Goal: Information Seeking & Learning: Learn about a topic

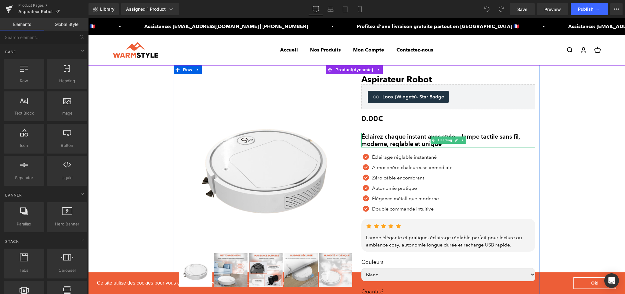
click at [374, 138] on h2 "Éclairez chaque instant avec style — lampe tactile sans fil, moderne, réglable …" at bounding box center [448, 140] width 174 height 15
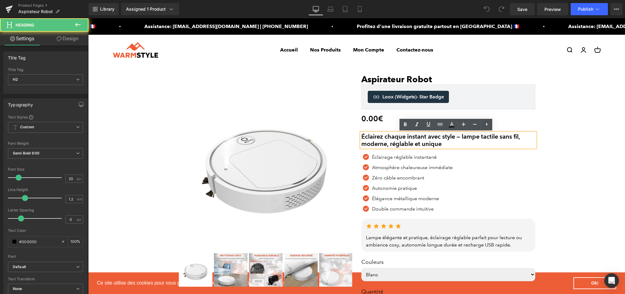
click at [374, 138] on h2 "Éclairez chaque instant avec style — lampe tactile sans fil, moderne, réglable …" at bounding box center [448, 140] width 174 height 15
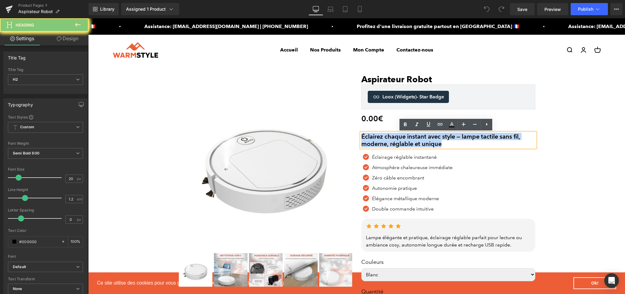
click at [374, 138] on h2 "Éclairez chaque instant avec style — lampe tactile sans fil, moderne, réglable …" at bounding box center [448, 140] width 174 height 15
paste div
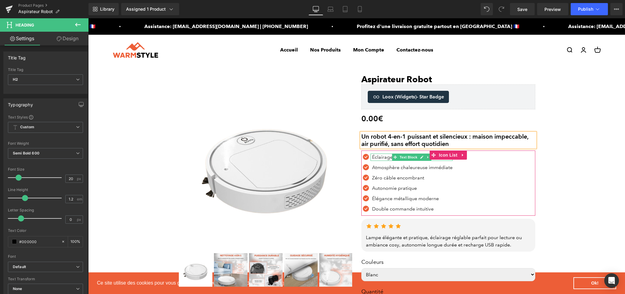
click at [376, 156] on p "Éclairage réglable instantané" at bounding box center [412, 157] width 81 height 7
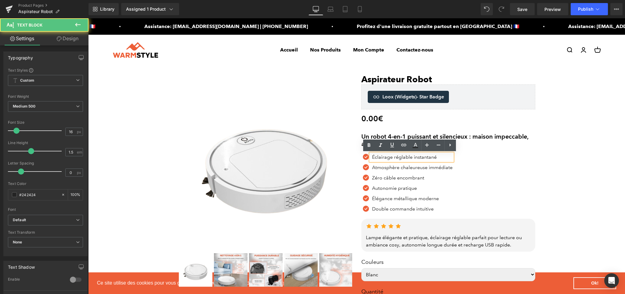
click at [393, 157] on p "Éclairage réglable instantané" at bounding box center [412, 157] width 81 height 7
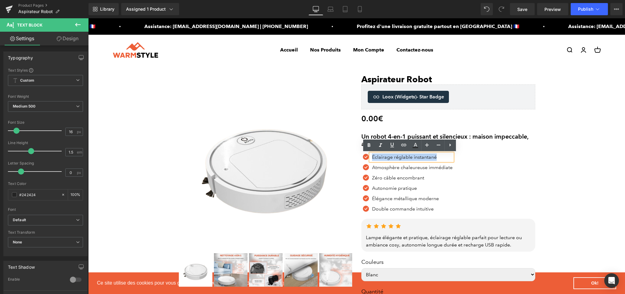
paste div
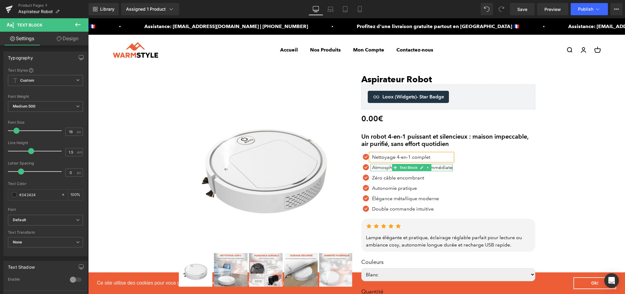
click at [382, 168] on p "Atmosphère chaleureuse immédiate" at bounding box center [412, 167] width 81 height 7
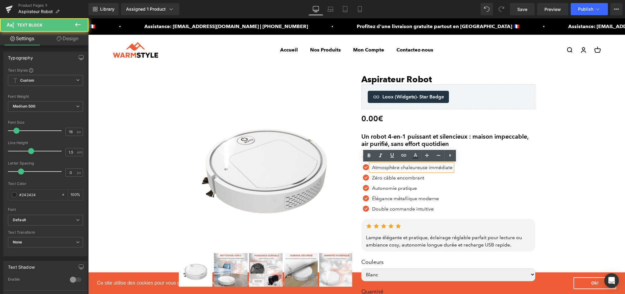
click at [424, 166] on p "Atmosphère chaleureuse immédiate" at bounding box center [412, 167] width 81 height 7
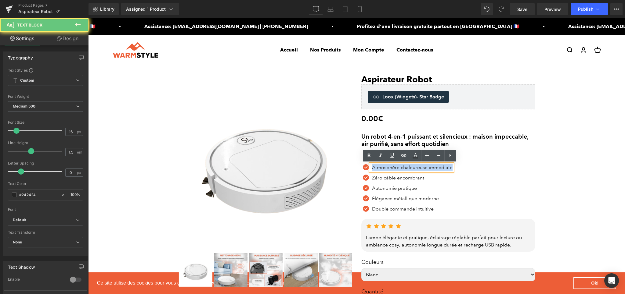
click at [424, 166] on p "Atmosphère chaleureuse immédiate" at bounding box center [412, 167] width 81 height 7
paste div
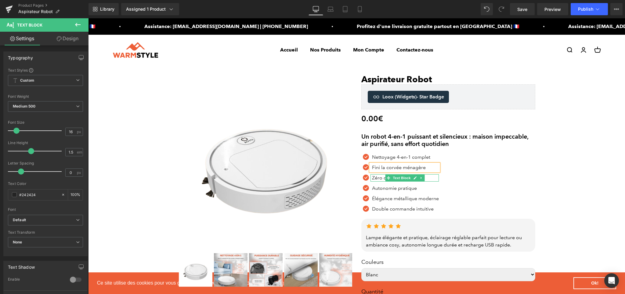
click at [375, 180] on p "Zéro câble encombrant" at bounding box center [405, 178] width 67 height 7
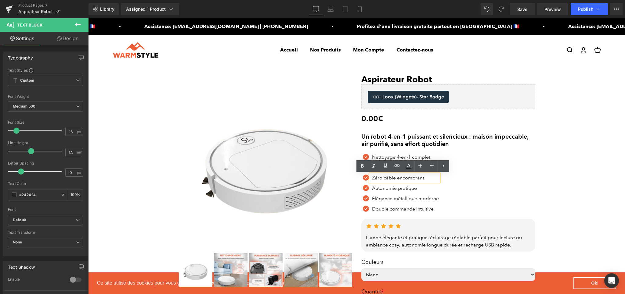
click at [400, 179] on p "Zéro câble encombrant" at bounding box center [405, 178] width 67 height 7
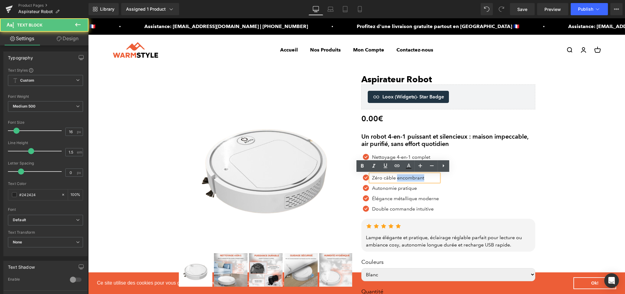
click at [400, 179] on p "Zéro câble encombrant" at bounding box center [405, 178] width 67 height 7
paste div
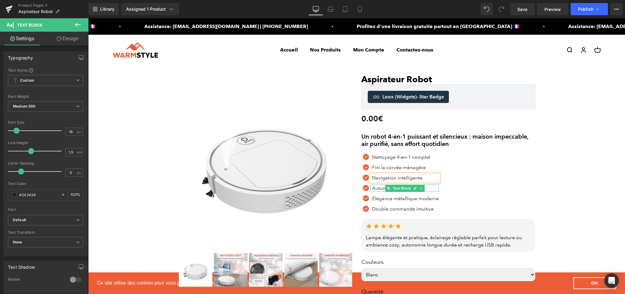
click at [374, 188] on p "Autonomie pratique" at bounding box center [405, 188] width 67 height 7
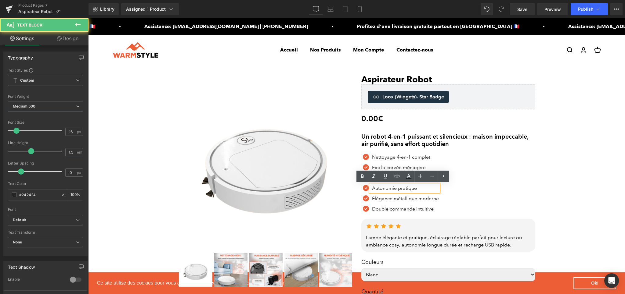
click at [398, 190] on p "Autonomie pratique" at bounding box center [405, 188] width 67 height 7
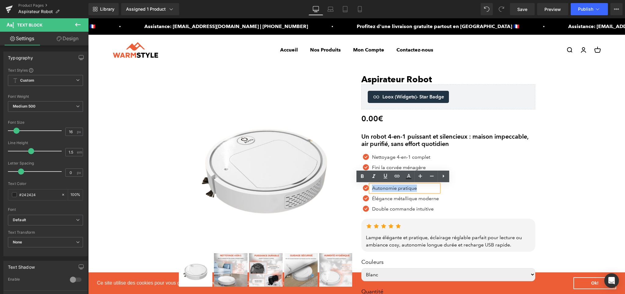
paste div
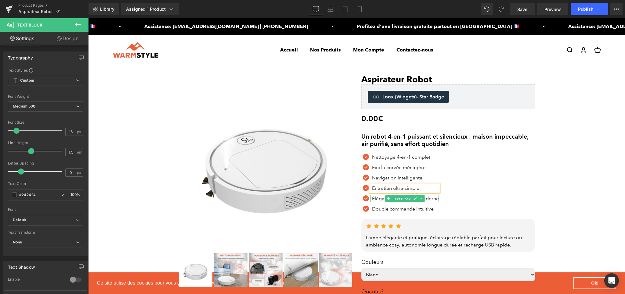
click at [392, 198] on span "Text Block" at bounding box center [402, 199] width 20 height 7
click at [374, 198] on p "Élégance métallique moderne" at bounding box center [405, 198] width 67 height 7
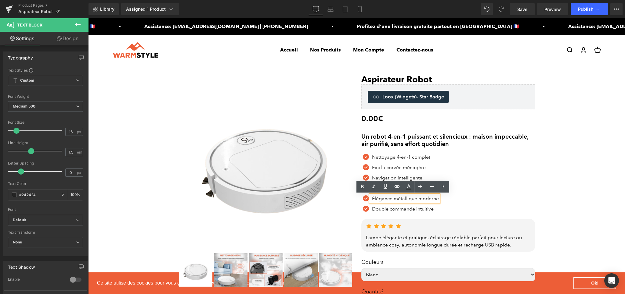
click at [376, 200] on p "Élégance métallique moderne" at bounding box center [405, 198] width 67 height 7
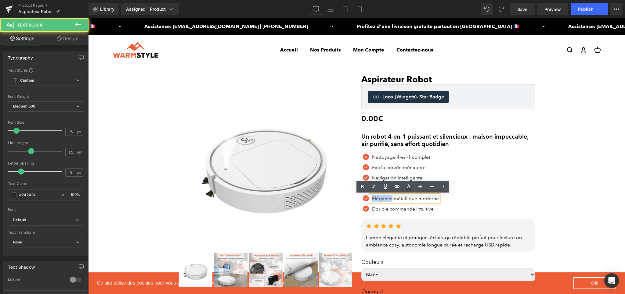
click at [376, 200] on p "Élégance métallique moderne" at bounding box center [405, 198] width 67 height 7
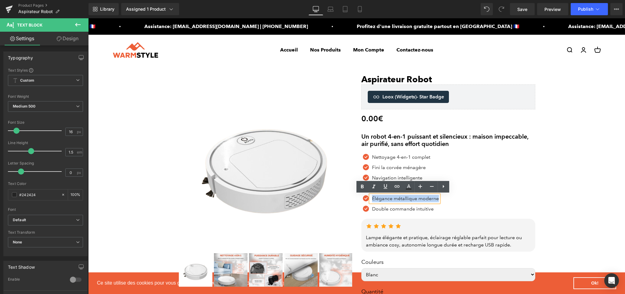
paste div
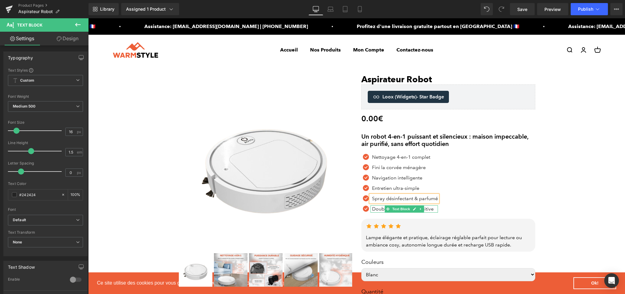
click at [374, 211] on p "Double commande intuitive" at bounding box center [405, 209] width 66 height 7
click at [380, 210] on p "Double commande intuitive" at bounding box center [405, 209] width 66 height 7
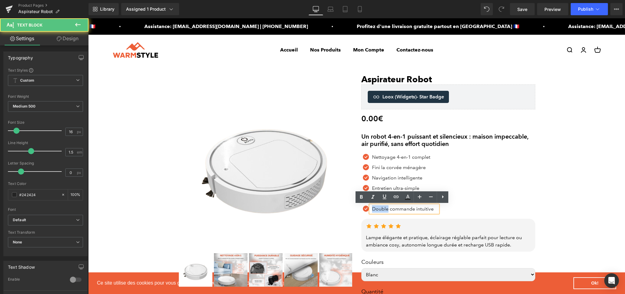
click at [380, 210] on p "Double commande intuitive" at bounding box center [405, 209] width 66 height 7
paste div
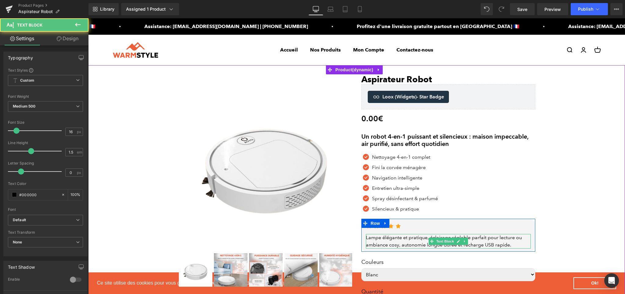
click at [391, 244] on div "Lampe élégante et pratique, éclairage réglable parfait pour lecture ou ambiance…" at bounding box center [448, 241] width 165 height 15
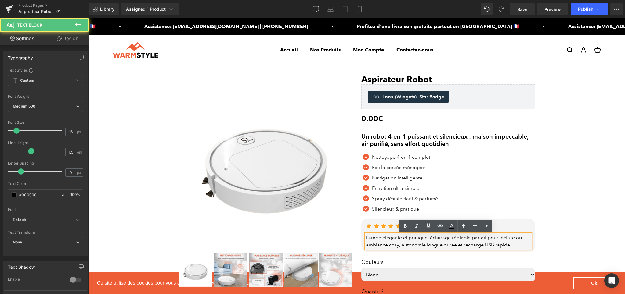
click at [391, 244] on div "Lampe élégante et pratique, éclairage réglable parfait pour lecture ou ambiance…" at bounding box center [448, 241] width 165 height 15
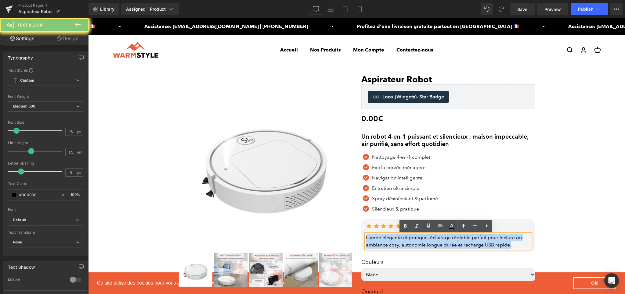
click at [391, 244] on div "Lampe élégante et pratique, éclairage réglable parfait pour lecture ou ambiance…" at bounding box center [448, 241] width 165 height 15
paste div
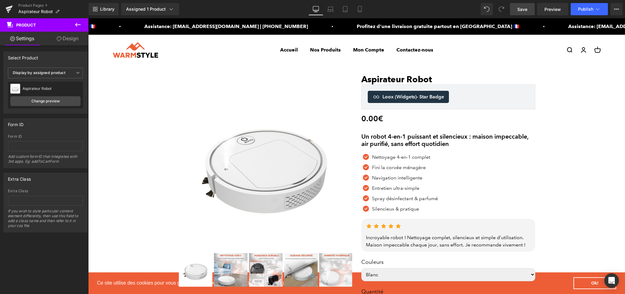
click at [525, 5] on link "Save" at bounding box center [522, 9] width 25 height 12
click at [525, 7] on div "Saving . . ." at bounding box center [515, 9] width 23 height 6
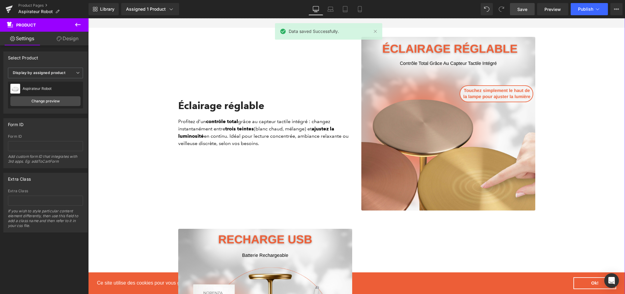
scroll to position [491, 0]
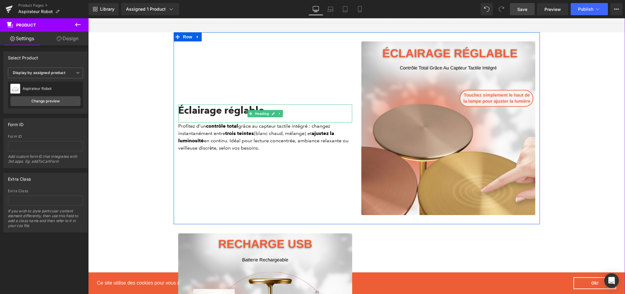
click at [200, 110] on div "Éclairage réglable" at bounding box center [265, 114] width 174 height 18
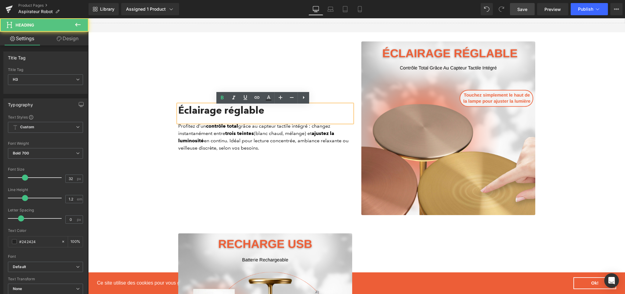
click at [200, 110] on div "Éclairage réglable" at bounding box center [265, 114] width 174 height 18
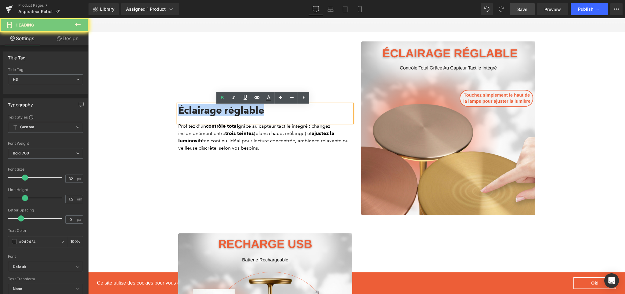
click at [200, 111] on div "Éclairage réglable" at bounding box center [265, 114] width 174 height 18
paste div
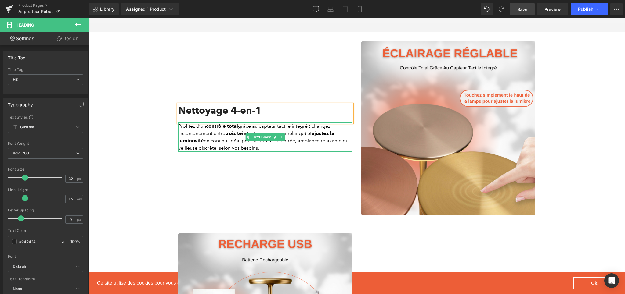
click at [186, 130] on p "Profitez d’un contrôle total grâce au capteur tactile intégré : changez instant…" at bounding box center [265, 137] width 174 height 29
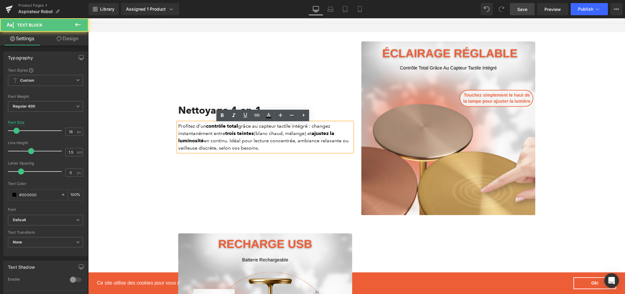
click at [220, 147] on p "Profitez d’un contrôle total grâce au capteur tactile intégré : changez instant…" at bounding box center [265, 137] width 174 height 29
paste div
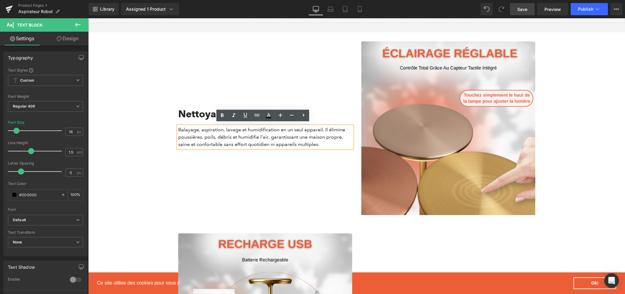
scroll to position [495, 0]
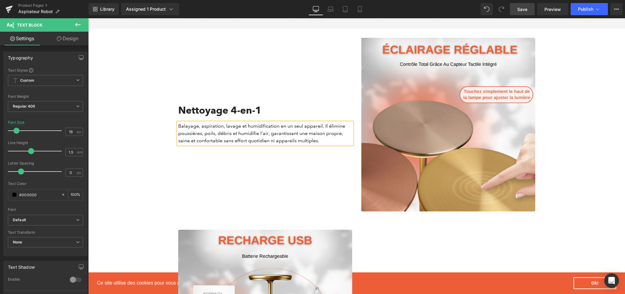
click at [286, 165] on div "Nettoyage 4-en-1 Heading Balayage, aspiration, lavage et humidification en un s…" at bounding box center [265, 125] width 183 height 174
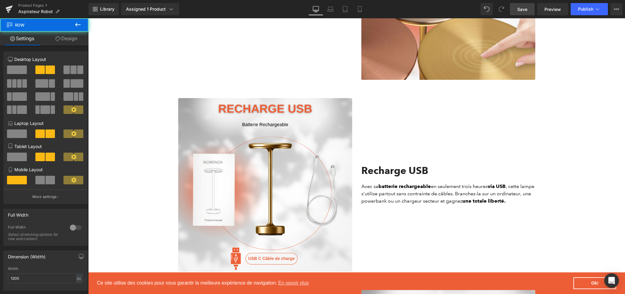
scroll to position [658, 0]
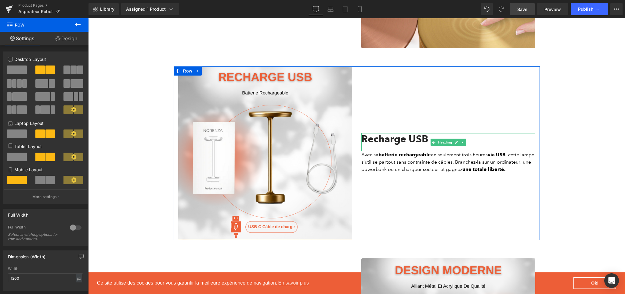
click at [388, 137] on h2 "Recharge USB" at bounding box center [448, 139] width 174 height 12
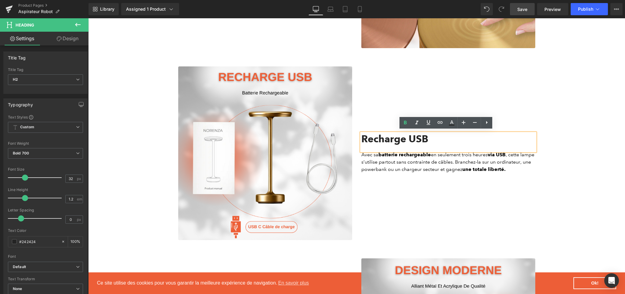
click at [379, 137] on h2 "Recharge USB" at bounding box center [448, 139] width 174 height 12
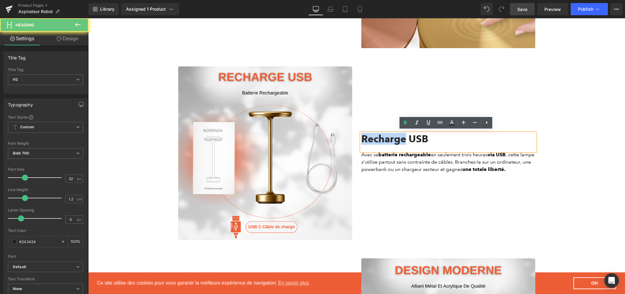
click at [379, 137] on h2 "Recharge USB" at bounding box center [448, 139] width 174 height 12
paste div
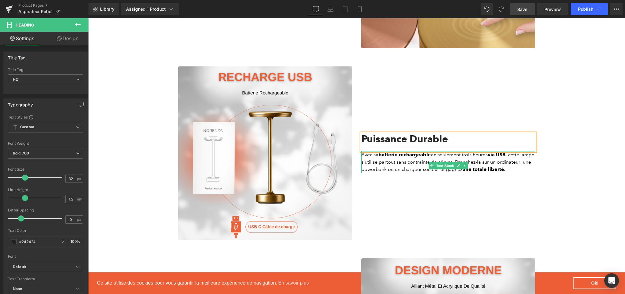
click at [376, 165] on p "Avec sa batterie rechargeable en seulement trois heures via USB , cette lampe s…" at bounding box center [448, 162] width 174 height 22
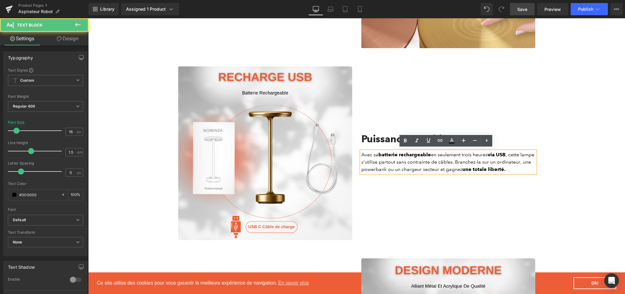
click at [446, 164] on p "Avec sa batterie rechargeable en seulement trois heures via USB , cette lampe s…" at bounding box center [448, 162] width 174 height 22
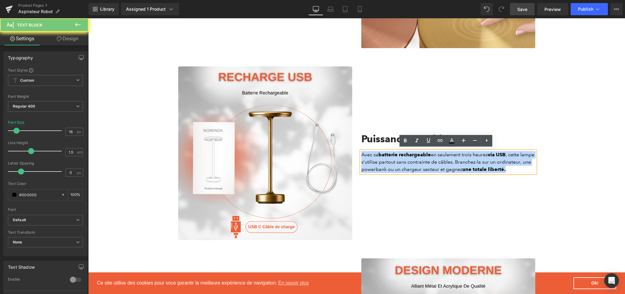
click at [446, 164] on p "Avec sa batterie rechargeable en seulement trois heures via USB , cette lampe s…" at bounding box center [448, 162] width 174 height 22
paste div
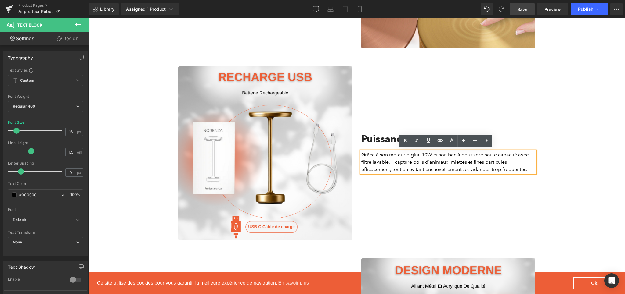
scroll to position [662, 0]
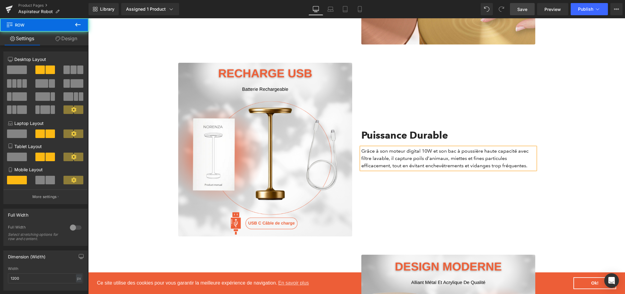
click at [443, 190] on div "Puissance Durable Heading Grâce à son moteur digital 10W et son bac à poussière…" at bounding box center [448, 150] width 183 height 174
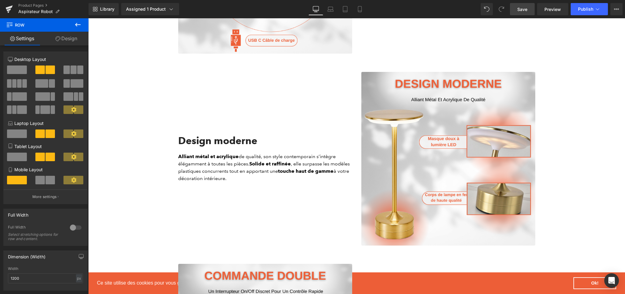
scroll to position [846, 0]
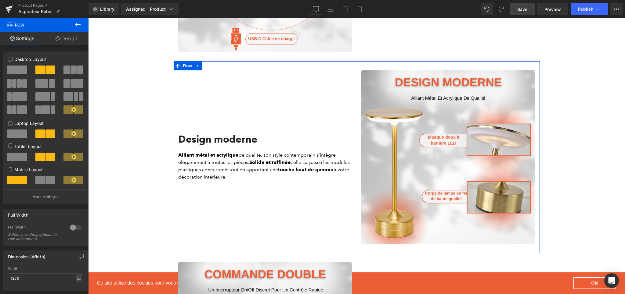
click at [226, 141] on h2 "Design moderne" at bounding box center [265, 140] width 174 height 12
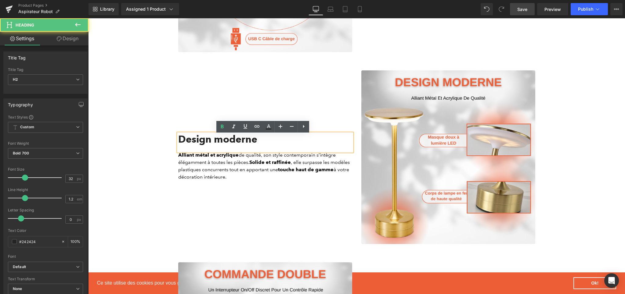
click at [226, 141] on h2 "Design moderne" at bounding box center [265, 140] width 174 height 12
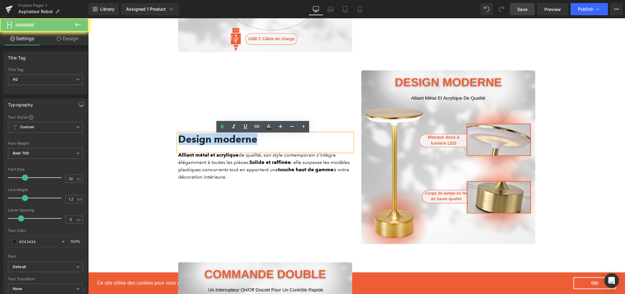
click at [226, 141] on h2 "Design moderne" at bounding box center [265, 140] width 174 height 12
paste div
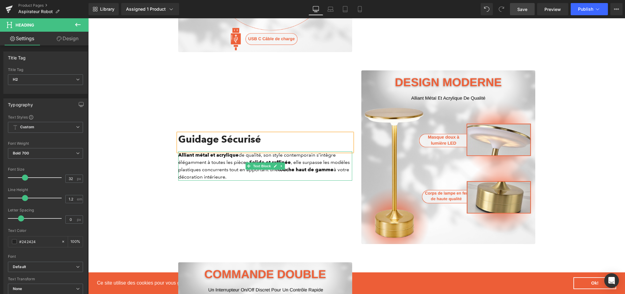
click at [221, 175] on p "Alliant métal et acrylique de qualité, son style contemporain s’intègre élégamm…" at bounding box center [265, 166] width 174 height 29
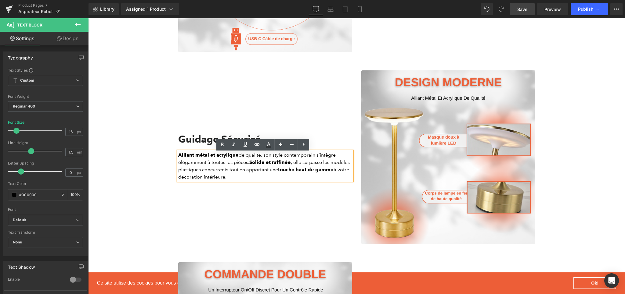
click at [188, 173] on p "Alliant métal et acrylique de qualité, son style contemporain s’intègre élégamm…" at bounding box center [265, 166] width 174 height 29
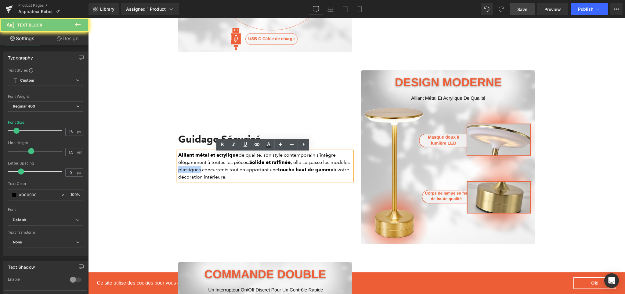
click at [188, 173] on p "Alliant métal et acrylique de qualité, son style contemporain s’intègre élégamm…" at bounding box center [265, 166] width 174 height 29
paste div
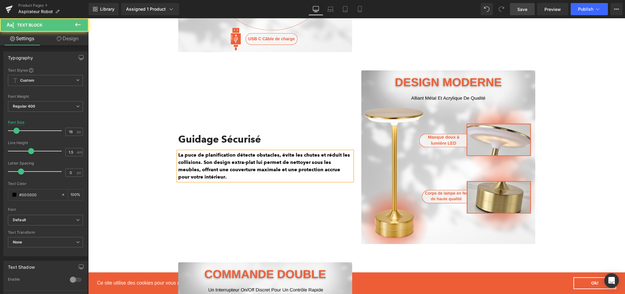
drag, startPoint x: 211, startPoint y: 178, endPoint x: 175, endPoint y: 157, distance: 40.8
click at [178, 157] on div "La puce de planification détecte obstacles, évite les chutes et réduit les coll…" at bounding box center [265, 166] width 174 height 29
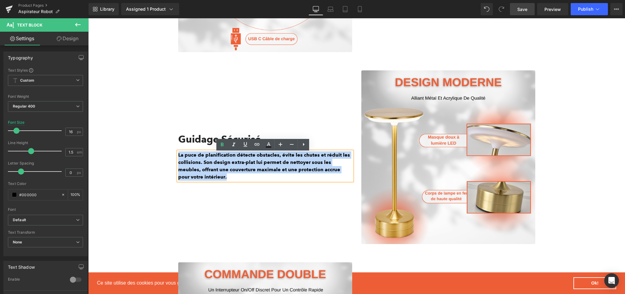
drag, startPoint x: 199, startPoint y: 180, endPoint x: 174, endPoint y: 158, distance: 33.3
click at [174, 158] on div "Guidage Sécurisé Heading La puce de planification détecte obstacles, évite les …" at bounding box center [265, 157] width 183 height 174
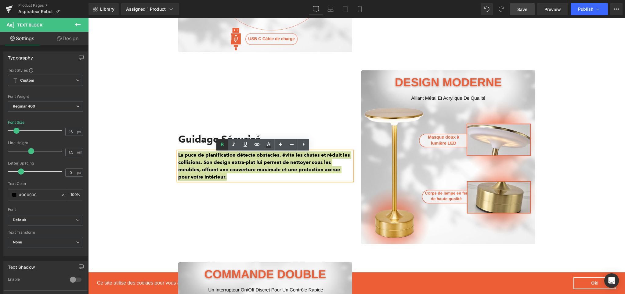
click at [220, 143] on icon at bounding box center [221, 144] width 7 height 7
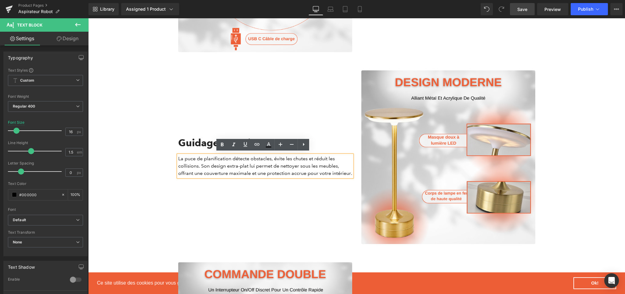
click at [237, 210] on div "Guidage Sécurisé Heading La puce de planification détecte obstacles, évite les …" at bounding box center [265, 157] width 183 height 174
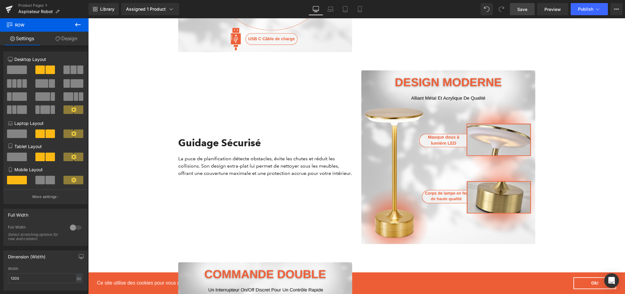
click at [517, 13] on link "Save" at bounding box center [522, 9] width 25 height 12
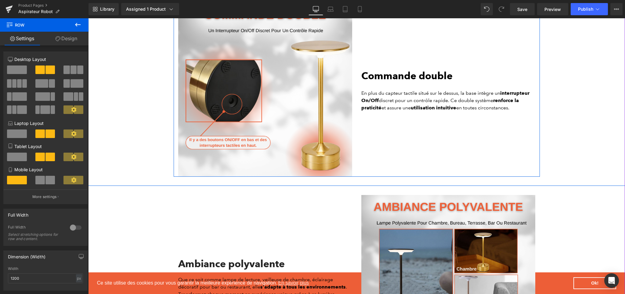
scroll to position [1102, 0]
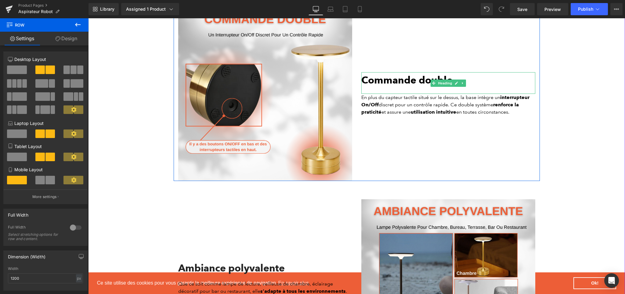
click at [382, 81] on b "Commande double" at bounding box center [406, 80] width 91 height 12
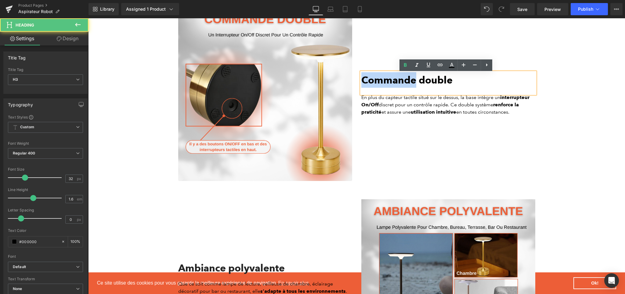
click at [382, 81] on b "Commande double" at bounding box center [406, 80] width 91 height 12
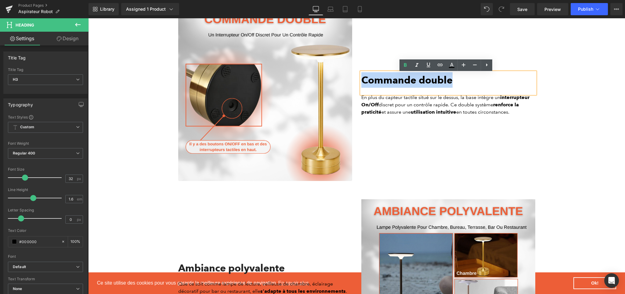
paste div
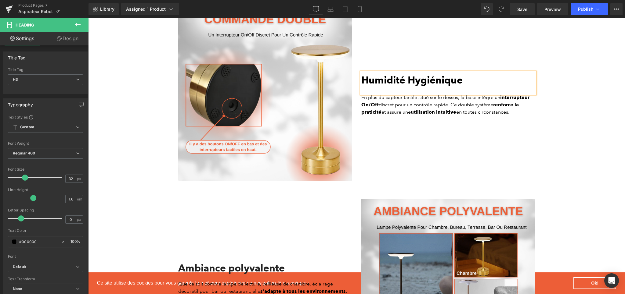
click at [392, 132] on div "Humidité Hygiénique Heading En plus du capteur tactile situé sur le dessus, la …" at bounding box center [448, 94] width 183 height 174
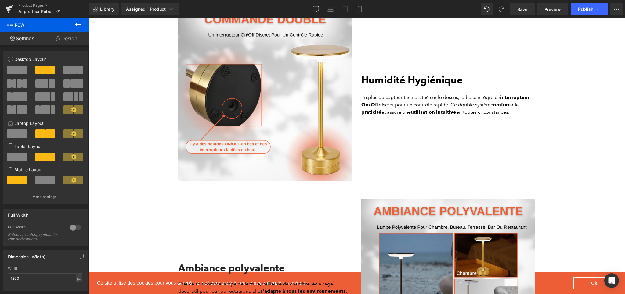
click at [406, 102] on p "En plus du capteur tactile situé sur le dessus, la base intègre un interrupteur…" at bounding box center [448, 105] width 174 height 22
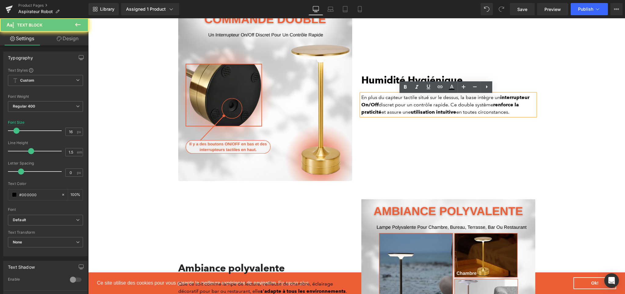
click at [402, 109] on p "En plus du capteur tactile situé sur le dessus, la base intègre un interrupteur…" at bounding box center [448, 105] width 174 height 22
paste div
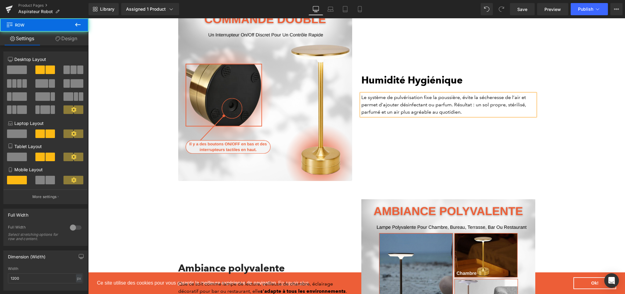
click at [408, 151] on div "Humidité Hygiénique Heading Le système de pulvérisation fixe la poussière, évit…" at bounding box center [448, 94] width 183 height 174
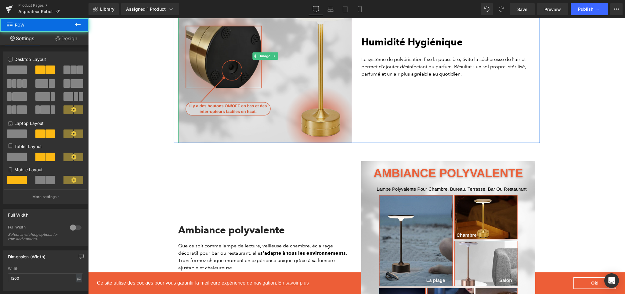
scroll to position [1200, 0]
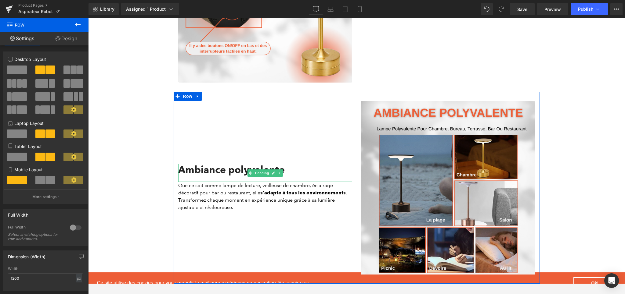
click at [235, 180] on div "Ambiance polyvalente" at bounding box center [265, 173] width 174 height 18
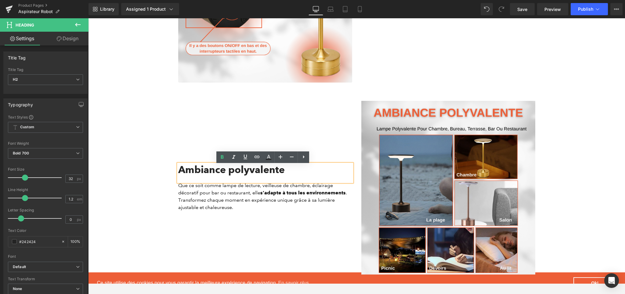
click at [226, 173] on h2 "Ambiance polyvalente" at bounding box center [265, 170] width 174 height 12
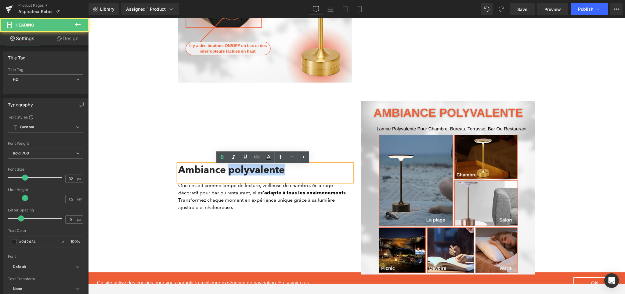
click at [226, 173] on h2 "Ambiance polyvalente" at bounding box center [265, 170] width 174 height 12
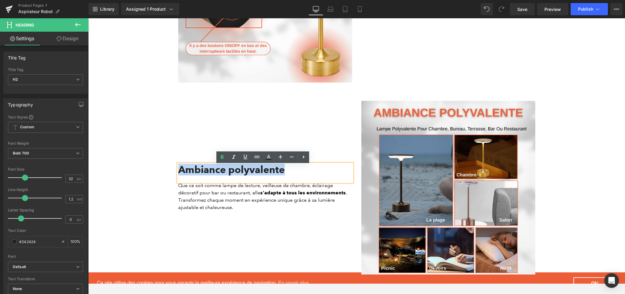
paste div
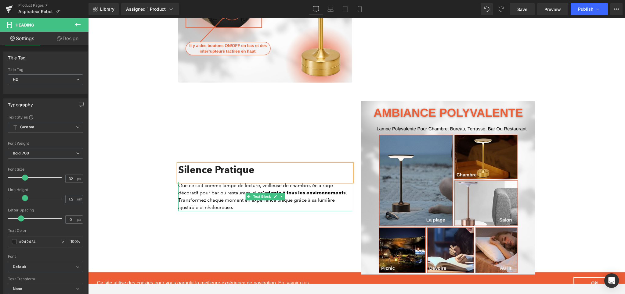
click at [220, 198] on p "Que ce soit comme lampe de lecture, veilleuse de chambre, éclairage décoratif p…" at bounding box center [265, 196] width 174 height 29
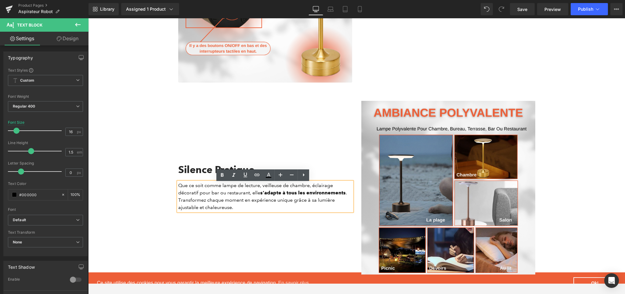
click at [203, 195] on p "Que ce soit comme lampe de lecture, veilleuse de chambre, éclairage décoratif p…" at bounding box center [265, 196] width 174 height 29
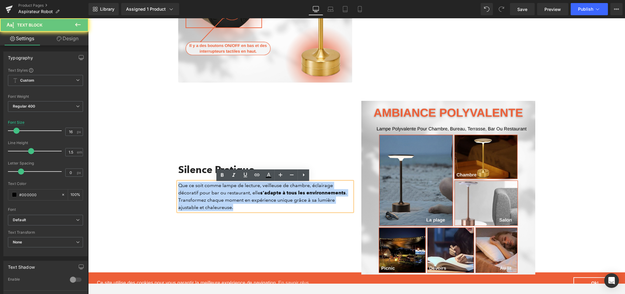
click at [203, 195] on p "Que ce soit comme lampe de lecture, veilleuse de chambre, éclairage décoratif p…" at bounding box center [265, 196] width 174 height 29
paste div
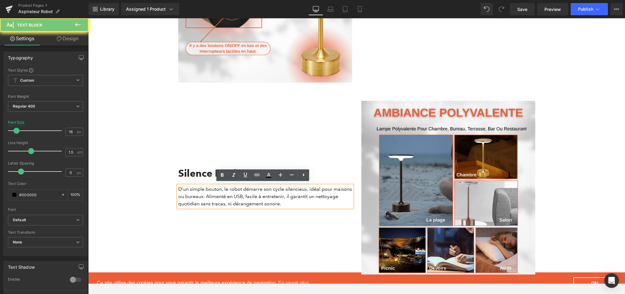
scroll to position [1204, 0]
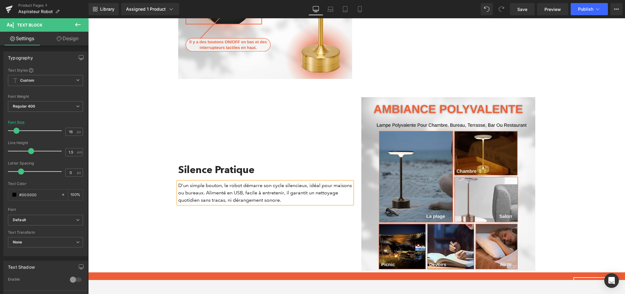
click at [224, 226] on div "Silence Pratique Heading D’un simple bouton, le robot démarre son cycle silenci…" at bounding box center [265, 184] width 183 height 174
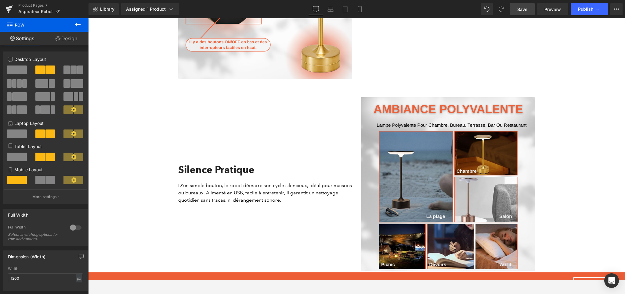
click at [526, 12] on span "Save" at bounding box center [522, 9] width 10 height 6
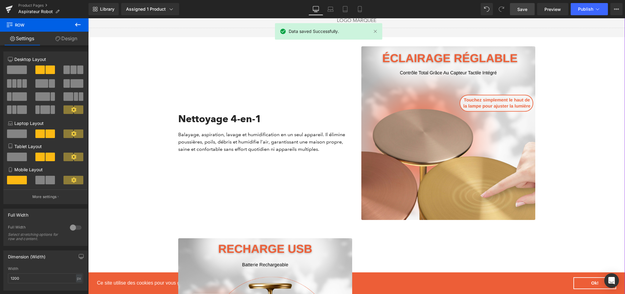
scroll to position [503, 0]
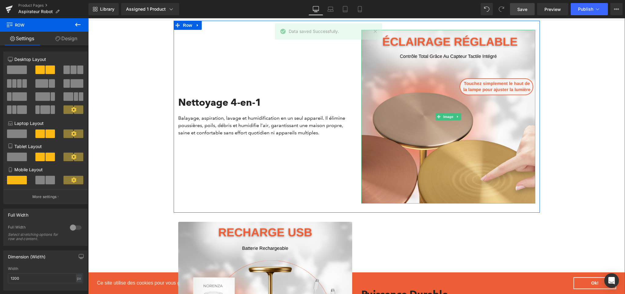
click at [412, 137] on img at bounding box center [448, 117] width 174 height 174
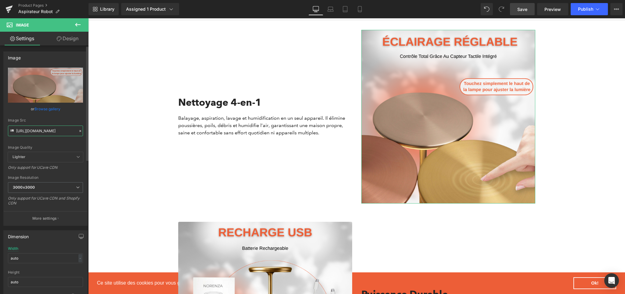
click at [22, 133] on input "[URL][DOMAIN_NAME]" at bounding box center [45, 131] width 75 height 11
paste input "823a7b1b-d9db-4d9b-80e9-b13e9690dc27.png?v=1757762918"
type input "[URL][DOMAIN_NAME]"
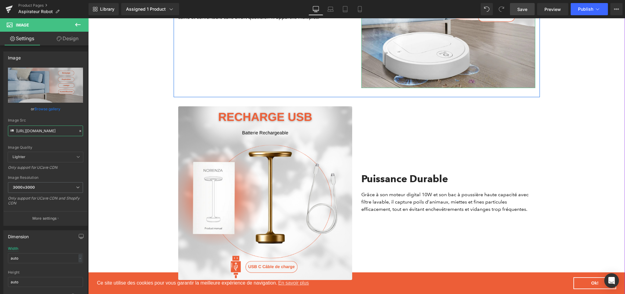
scroll to position [659, 0]
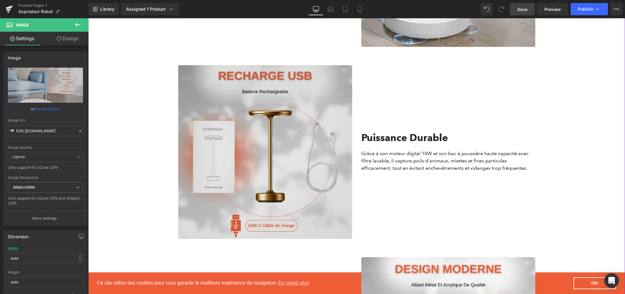
click at [271, 147] on img at bounding box center [265, 152] width 174 height 174
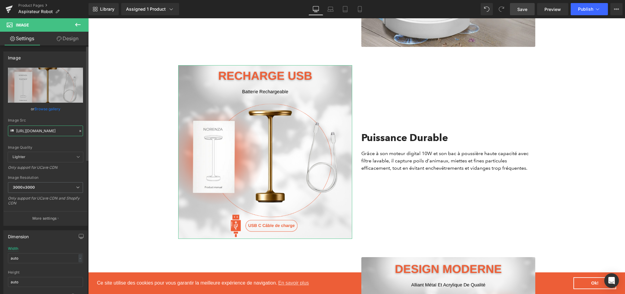
click at [45, 131] on input "[URL][DOMAIN_NAME]" at bounding box center [45, 131] width 75 height 11
paste input "862dd8e2-944e-4d35-a9d5-20f2d802b08a.png?v=1757762918"
type input "[URL][DOMAIN_NAME]"
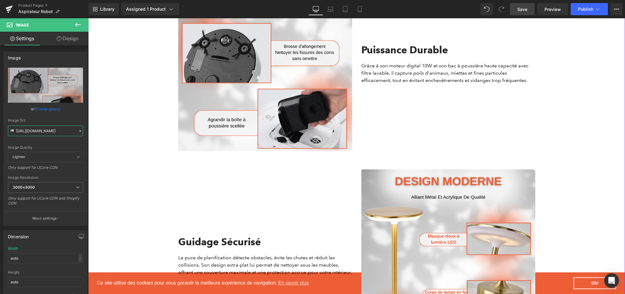
scroll to position [819, 0]
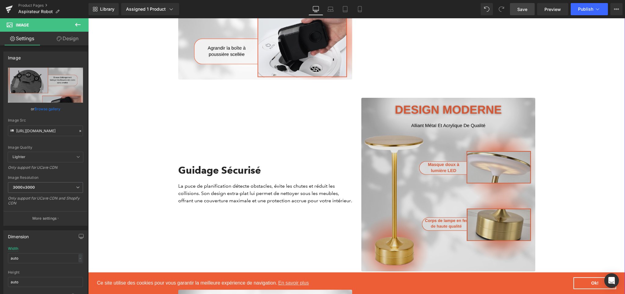
click at [405, 189] on img at bounding box center [448, 185] width 174 height 174
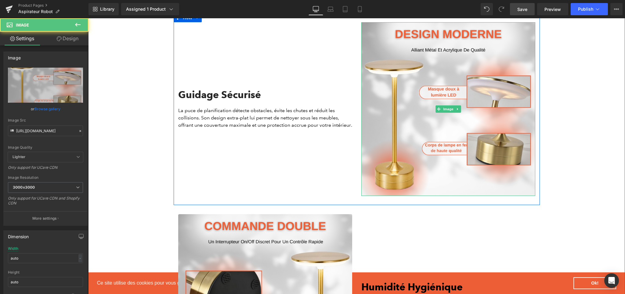
scroll to position [910, 0]
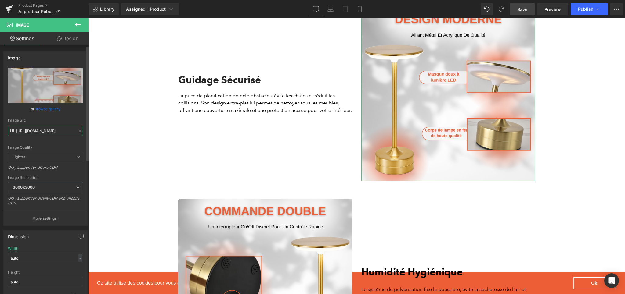
click at [32, 127] on input "[URL][DOMAIN_NAME]" at bounding box center [45, 131] width 75 height 11
paste input "06b4f6d3-85c3-455d-98eb-2734ffcb66de.png?v=1757762918"
type input "[URL][DOMAIN_NAME]"
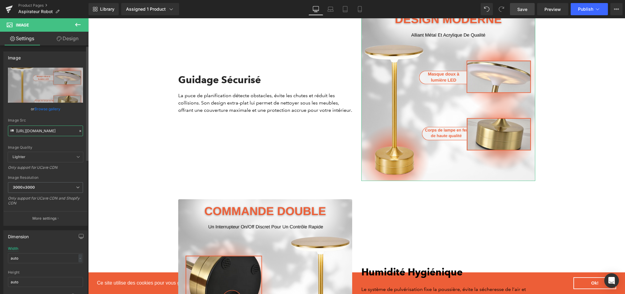
scroll to position [0, 150]
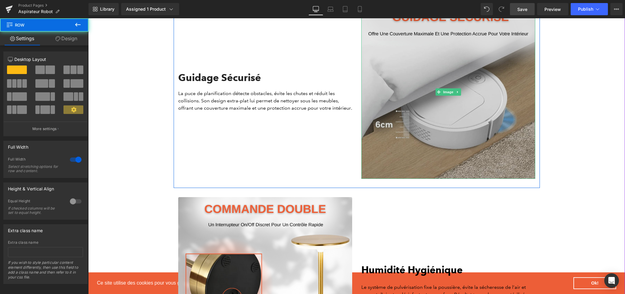
scroll to position [1043, 0]
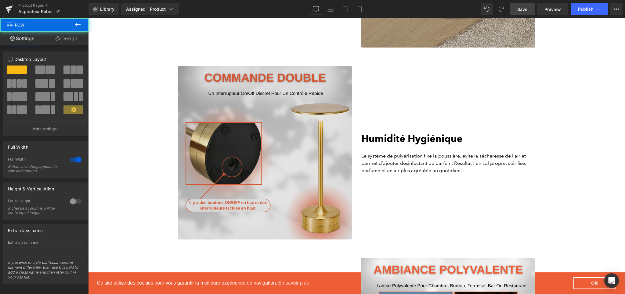
click at [237, 120] on img at bounding box center [265, 153] width 174 height 174
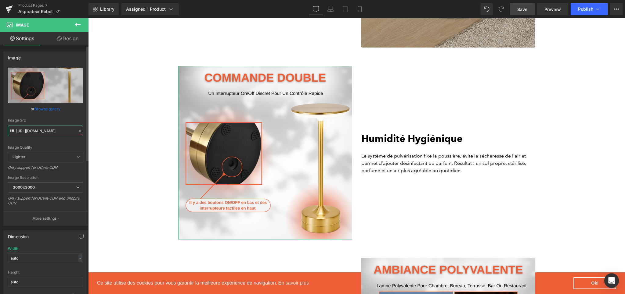
click at [32, 132] on input "[URL][DOMAIN_NAME]" at bounding box center [45, 131] width 75 height 11
paste input "3_06b4f6d3-85c3-455d-98eb-2734ffcb66de.png?v=1757762918"
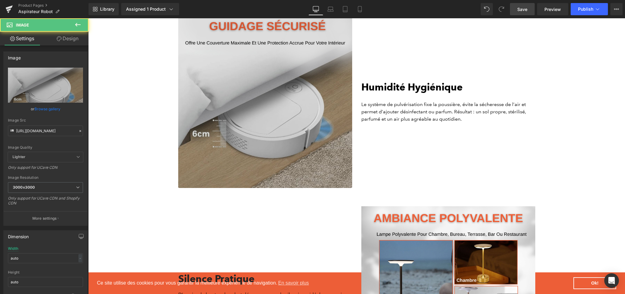
scroll to position [0, 0]
click at [268, 96] on img at bounding box center [265, 101] width 174 height 174
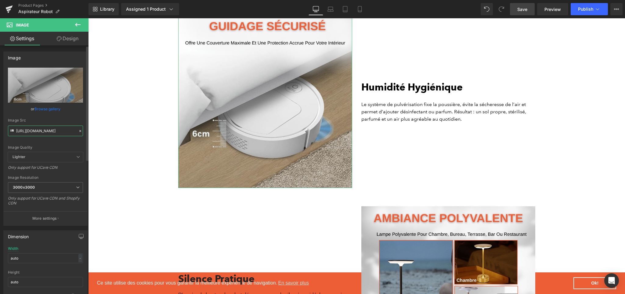
click at [49, 133] on input "[URL][DOMAIN_NAME]" at bounding box center [45, 131] width 75 height 11
paste input "4_9c04a0dc-7218-43a6-9dfb-2b025d415a79"
type input "[URL][DOMAIN_NAME]"
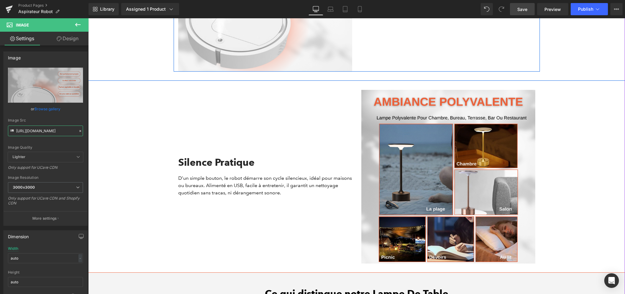
scroll to position [1264, 0]
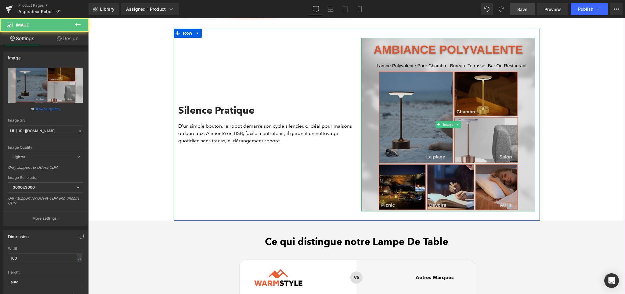
click at [484, 148] on img at bounding box center [448, 125] width 174 height 174
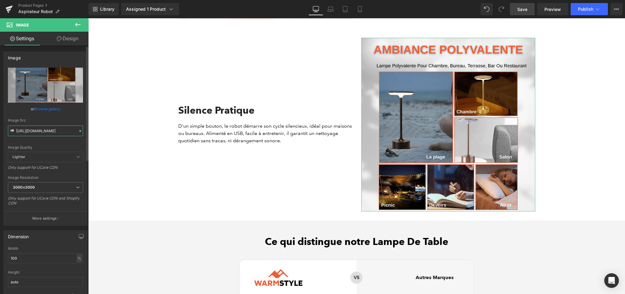
click at [34, 129] on input "[URL][DOMAIN_NAME]" at bounding box center [45, 131] width 75 height 11
paste input "ffd718ea-7983-449f-958b-1383a680edaa.png?v=1757762918"
type input "[URL][DOMAIN_NAME]"
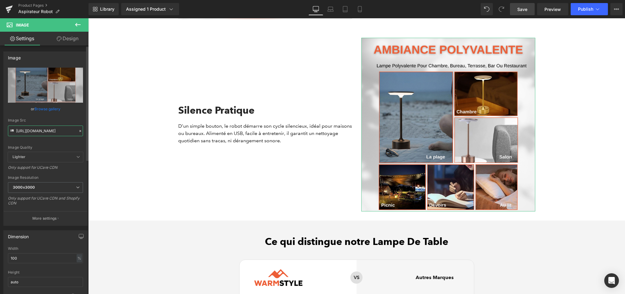
scroll to position [0, 148]
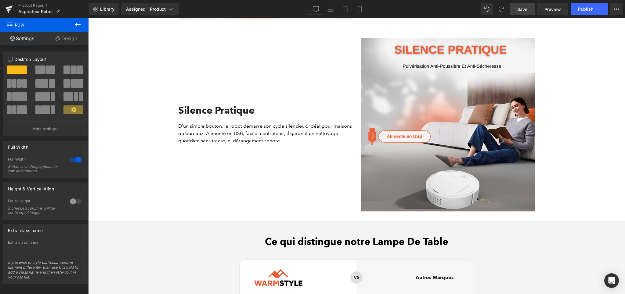
click at [512, 11] on link "Save" at bounding box center [522, 9] width 25 height 12
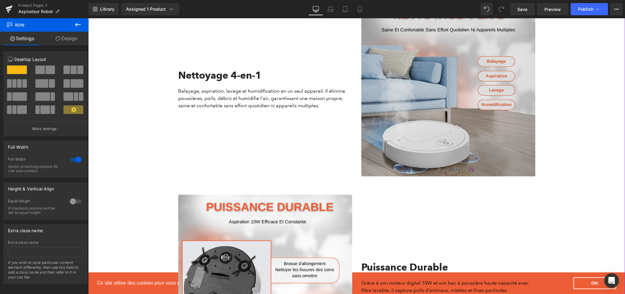
scroll to position [535, 0]
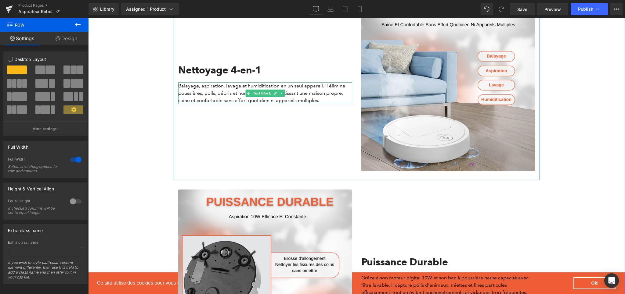
click at [223, 95] on p "Balayage, aspiration, lavage et humidification en un seul appareil. Il élimine …" at bounding box center [265, 93] width 174 height 22
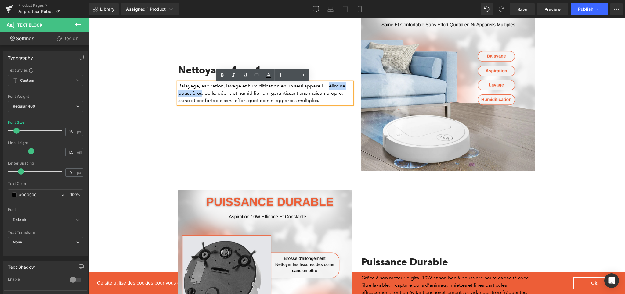
drag, startPoint x: 327, startPoint y: 90, endPoint x: 199, endPoint y: 93, distance: 127.3
click at [199, 93] on p "Balayage, aspiration, lavage et humidification en un seul appareil. Il élimine …" at bounding box center [265, 93] width 174 height 22
click at [217, 78] on link at bounding box center [222, 76] width 12 height 12
drag, startPoint x: 308, startPoint y: 97, endPoint x: 339, endPoint y: 97, distance: 31.4
click at [339, 97] on p "Balayage, aspiration, lavage et humidification en un seul appareil. Il élimine …" at bounding box center [265, 93] width 174 height 22
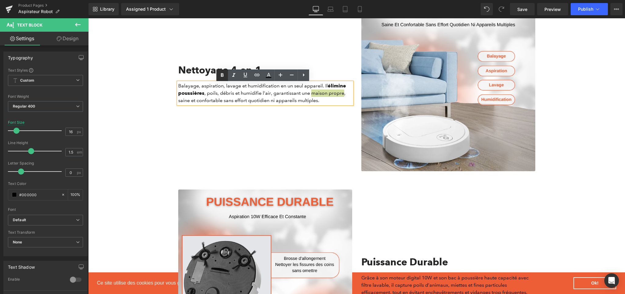
click at [220, 73] on icon at bounding box center [221, 75] width 7 height 7
drag, startPoint x: 195, startPoint y: 104, endPoint x: 243, endPoint y: 104, distance: 48.2
click at [243, 104] on p "Balayage, aspiration, lavage et humidification en un seul appareil. Il élimine …" at bounding box center [265, 93] width 174 height 22
click at [219, 77] on icon at bounding box center [221, 75] width 7 height 7
click at [212, 126] on div "Nettoyage 4-en-1 Heading Balayage, aspiration, lavage et humidification en un s…" at bounding box center [265, 85] width 183 height 174
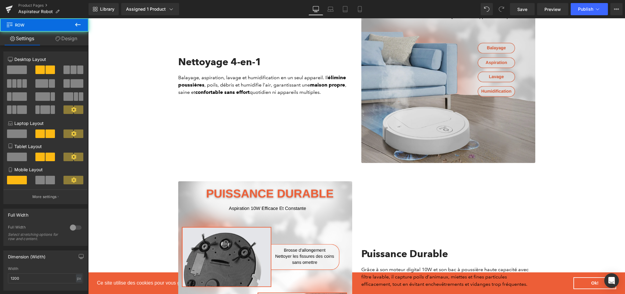
scroll to position [543, 0]
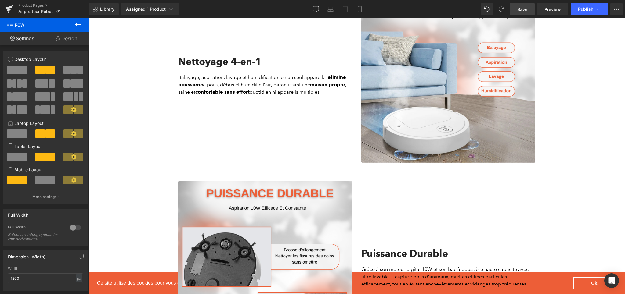
drag, startPoint x: 523, startPoint y: 10, endPoint x: 171, endPoint y: 98, distance: 363.2
click at [523, 10] on span "Save" at bounding box center [522, 9] width 10 height 6
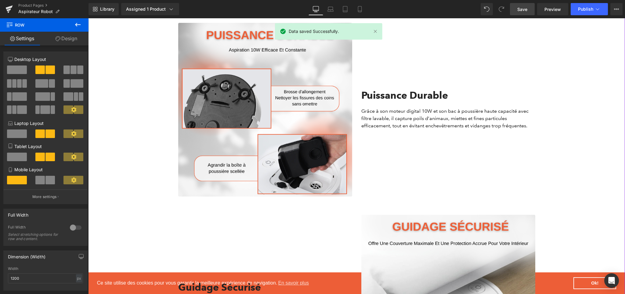
scroll to position [702, 0]
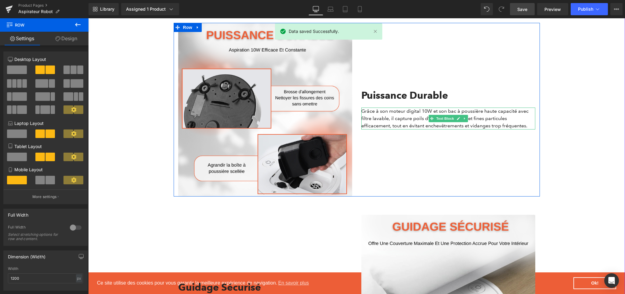
click at [384, 119] on p "Grâce à son moteur digital 10W et son bac à poussière haute capacité avec filtr…" at bounding box center [448, 119] width 174 height 22
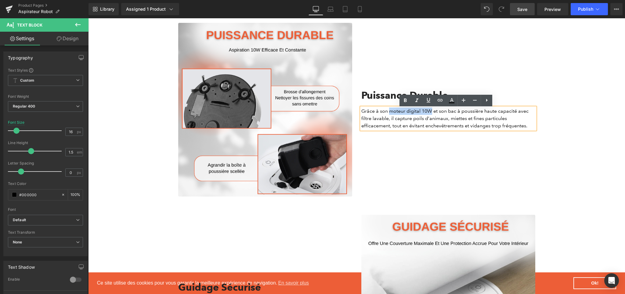
drag, startPoint x: 386, startPoint y: 113, endPoint x: 428, endPoint y: 114, distance: 42.1
click at [428, 114] on p "Grâce à son moteur digital 10W et son bac à poussière haute capacité avec filtr…" at bounding box center [448, 119] width 174 height 22
click at [404, 100] on icon at bounding box center [405, 100] width 7 height 7
drag, startPoint x: 393, startPoint y: 122, endPoint x: 443, endPoint y: 122, distance: 50.4
click at [443, 122] on p "Grâce à son moteur digital 10W et son bac à poussière haute capacité avec filtr…" at bounding box center [448, 119] width 174 height 22
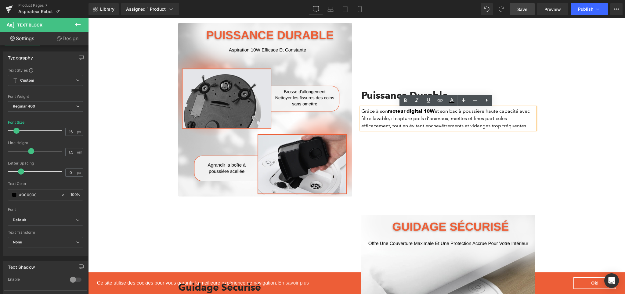
click at [449, 121] on p "Grâce à son moteur digital 10W et son bac à poussière haute capacité avec filtr…" at bounding box center [448, 119] width 174 height 22
drag, startPoint x: 393, startPoint y: 122, endPoint x: 444, endPoint y: 123, distance: 51.6
click at [444, 123] on p "Grâce à son moteur digital 10W et son bac à poussière haute capacité avec filtr…" at bounding box center [448, 119] width 174 height 22
click at [410, 103] on link at bounding box center [405, 101] width 12 height 12
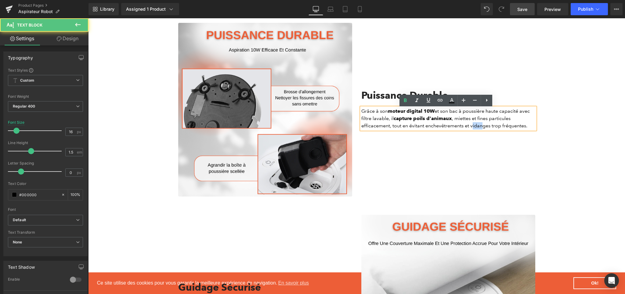
drag, startPoint x: 469, startPoint y: 128, endPoint x: 482, endPoint y: 128, distance: 12.2
click at [482, 128] on p "Grâce à son moteur digital 10W et son bac à poussière haute capacité avec filtr…" at bounding box center [448, 119] width 174 height 22
click at [467, 129] on p "Grâce à son moteur digital 10W et son bac à poussière haute capacité avec filtr…" at bounding box center [448, 119] width 174 height 22
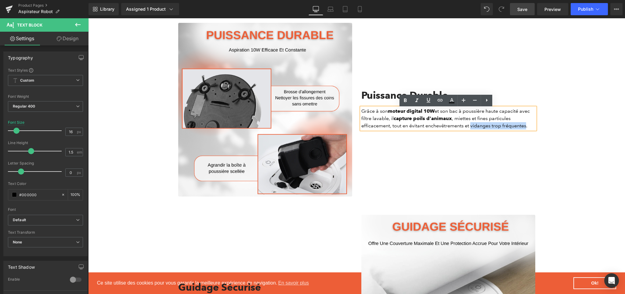
drag, startPoint x: 469, startPoint y: 128, endPoint x: 523, endPoint y: 129, distance: 54.0
click at [523, 129] on p "Grâce à son moteur digital 10W et son bac à poussière haute capacité avec filtr…" at bounding box center [448, 119] width 174 height 22
click at [409, 105] on link at bounding box center [405, 101] width 12 height 12
click at [513, 13] on link "Save" at bounding box center [522, 9] width 25 height 12
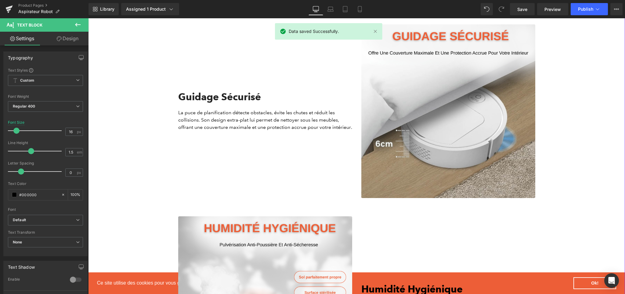
scroll to position [894, 0]
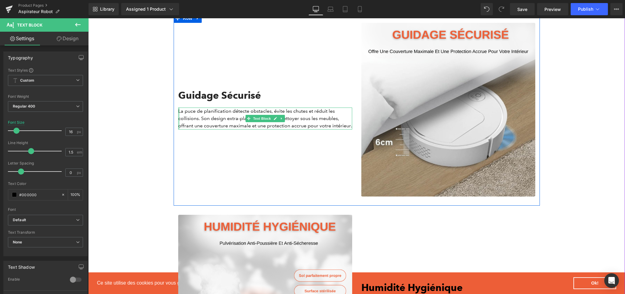
click at [178, 116] on p "La puce de planification détecte obstacles, évite les chutes et réduit les coll…" at bounding box center [265, 119] width 174 height 22
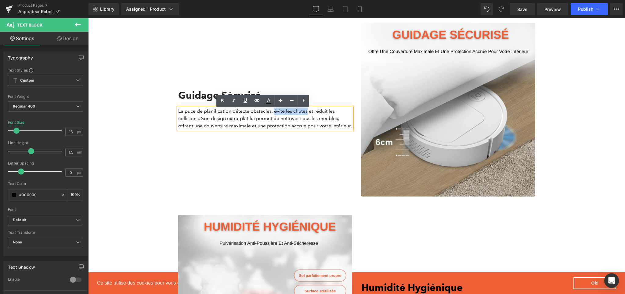
drag, startPoint x: 272, startPoint y: 114, endPoint x: 305, endPoint y: 114, distance: 33.6
click at [305, 114] on p "La puce de planification détecte obstacles, évite les chutes et réduit les coll…" at bounding box center [265, 119] width 174 height 22
click at [221, 102] on icon at bounding box center [222, 101] width 3 height 4
drag, startPoint x: 210, startPoint y: 120, endPoint x: 245, endPoint y: 119, distance: 35.7
click at [245, 119] on p "La puce de planification détecte obstacles, évite les chutes et réduit les coll…" at bounding box center [265, 119] width 174 height 22
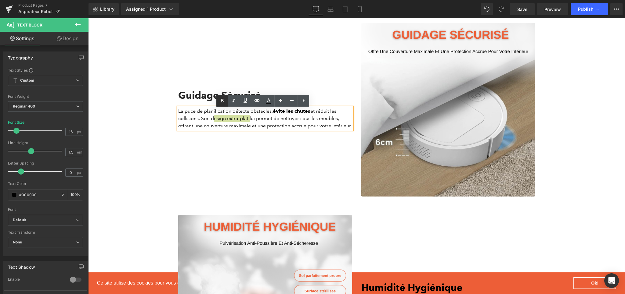
click at [225, 103] on icon at bounding box center [221, 100] width 7 height 7
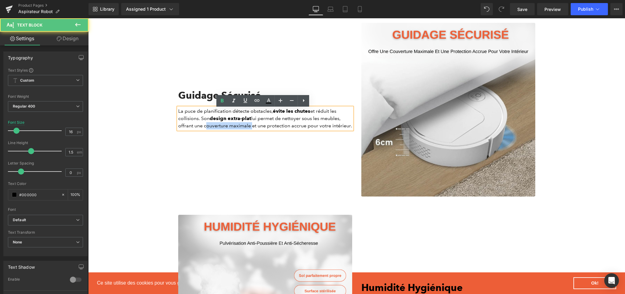
drag, startPoint x: 201, startPoint y: 128, endPoint x: 247, endPoint y: 129, distance: 46.7
click at [247, 129] on p "La puce de planification détecte obstacles, évite les chutes et réduit les coll…" at bounding box center [265, 119] width 174 height 22
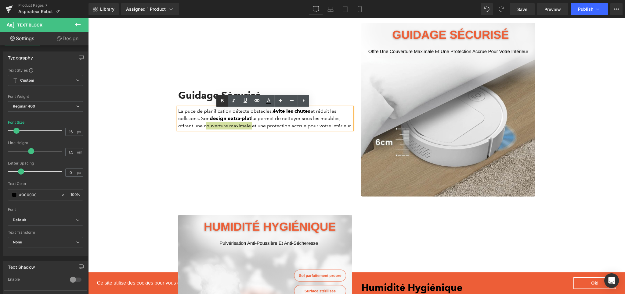
click at [226, 104] on icon at bounding box center [221, 100] width 7 height 7
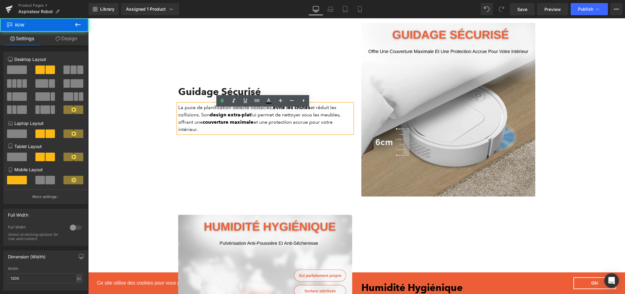
click at [289, 163] on div "Guidage Sécurisé Heading La puce de planification détecte obstacles, évite les …" at bounding box center [265, 110] width 183 height 174
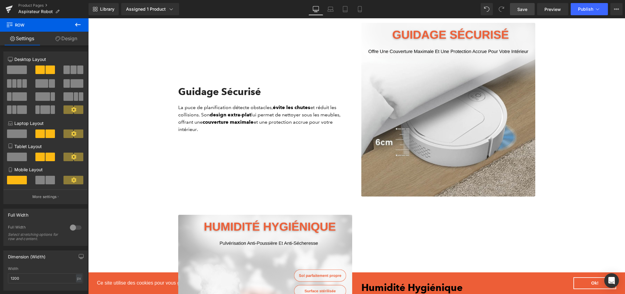
click at [531, 12] on link "Save" at bounding box center [522, 9] width 25 height 12
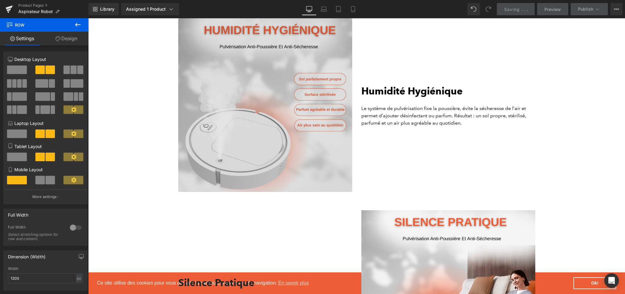
scroll to position [1093, 0]
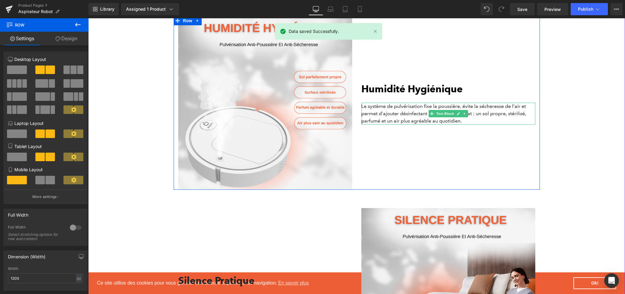
click at [415, 118] on p "Le système de pulvérisation fixe la poussière, évite la sécheresse de l’air et …" at bounding box center [448, 114] width 174 height 22
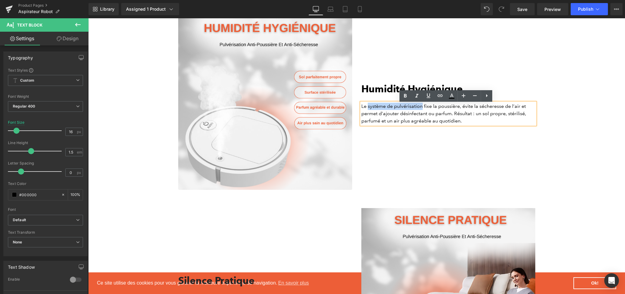
drag, startPoint x: 366, startPoint y: 110, endPoint x: 421, endPoint y: 111, distance: 55.2
click at [421, 111] on p "Le système de pulvérisation fixe la poussière, évite la sécheresse de l’air et …" at bounding box center [448, 114] width 174 height 22
click at [402, 98] on icon at bounding box center [405, 95] width 7 height 7
drag, startPoint x: 377, startPoint y: 116, endPoint x: 448, endPoint y: 116, distance: 70.8
click at [448, 116] on p "Le système de pulvérisation fixe la poussière, évite la sécheresse de l’air et …" at bounding box center [448, 114] width 174 height 22
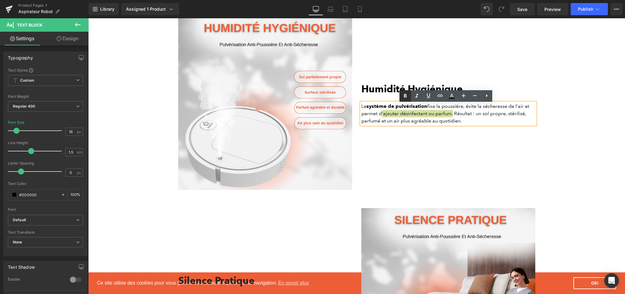
click at [403, 94] on icon at bounding box center [405, 95] width 7 height 7
drag, startPoint x: 408, startPoint y: 125, endPoint x: 459, endPoint y: 125, distance: 50.4
click at [459, 125] on p "Le système de pulvérisation fixe la poussière, évite la sécheresse de l’air et …" at bounding box center [448, 114] width 174 height 22
click at [407, 99] on icon at bounding box center [405, 95] width 7 height 7
click at [440, 148] on div "Humidité Hygiénique Heading Le système de pulvérisation fixe la poussière, évit…" at bounding box center [448, 103] width 183 height 174
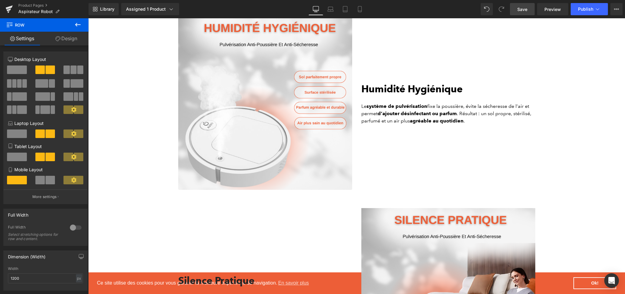
drag, startPoint x: 522, startPoint y: 8, endPoint x: 423, endPoint y: 114, distance: 144.9
click at [522, 8] on span "Save" at bounding box center [522, 9] width 10 height 6
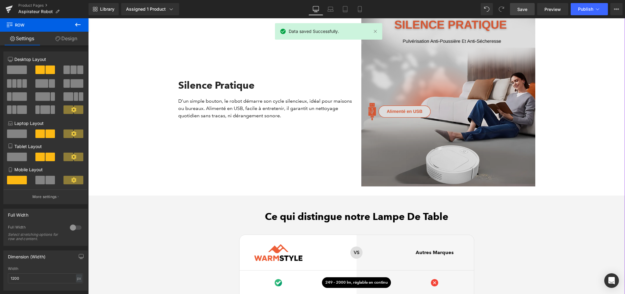
click at [506, 128] on img at bounding box center [448, 100] width 174 height 174
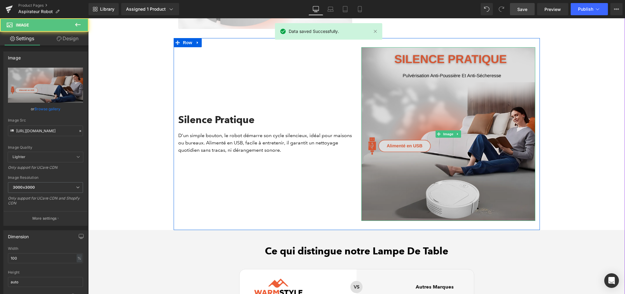
scroll to position [1243, 0]
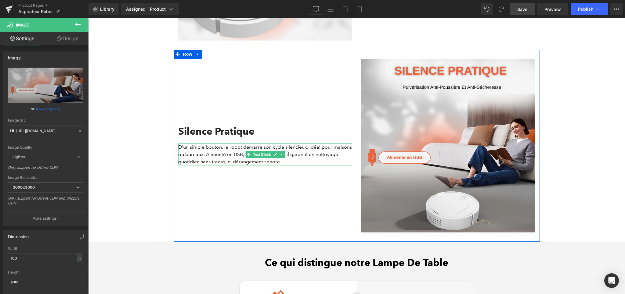
click at [223, 160] on p "D’un simple bouton, le robot démarre son cycle silencieux, idéal pour maisons o…" at bounding box center [265, 155] width 174 height 22
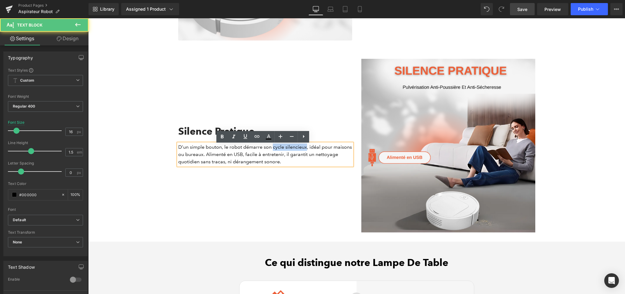
drag, startPoint x: 270, startPoint y: 150, endPoint x: 305, endPoint y: 150, distance: 34.8
click at [305, 150] on p "D’un simple bouton, le robot démarre son cycle silencieux, idéal pour maisons o…" at bounding box center [265, 155] width 174 height 22
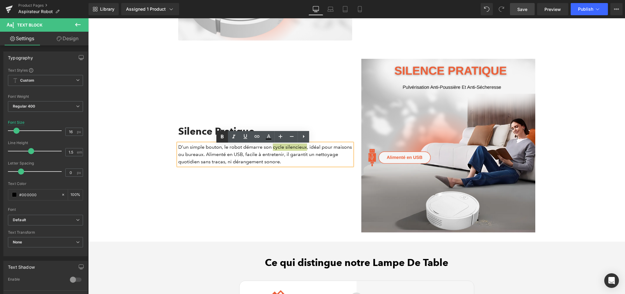
click at [220, 140] on icon at bounding box center [221, 136] width 7 height 7
drag, startPoint x: 223, startPoint y: 157, endPoint x: 259, endPoint y: 157, distance: 36.0
click at [259, 157] on p "D’un simple bouton, le robot démarre son cycle silencieux , idéal pour maisons …" at bounding box center [265, 155] width 174 height 22
click at [219, 140] on icon at bounding box center [221, 136] width 7 height 7
drag, startPoint x: 222, startPoint y: 163, endPoint x: 245, endPoint y: 164, distance: 23.5
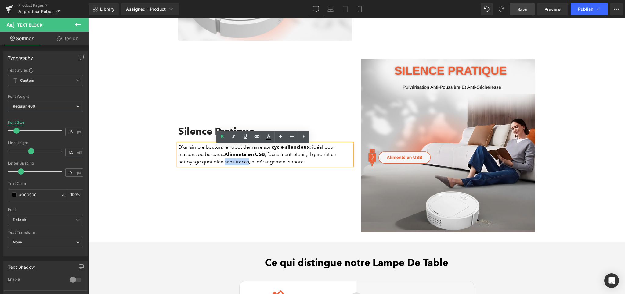
click at [245, 164] on p "D’un simple bouton, le robot démarre son cycle silencieux , idéal pour maisons …" at bounding box center [265, 155] width 174 height 22
click at [222, 143] on div "Silence Pratique" at bounding box center [265, 135] width 174 height 18
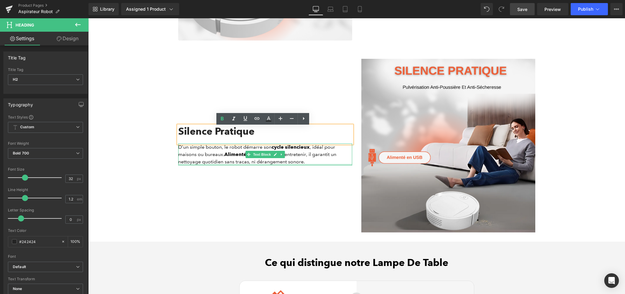
click at [248, 164] on p "D’un simple bouton, le robot démarre son cycle silencieux , idéal pour maisons …" at bounding box center [265, 155] width 174 height 22
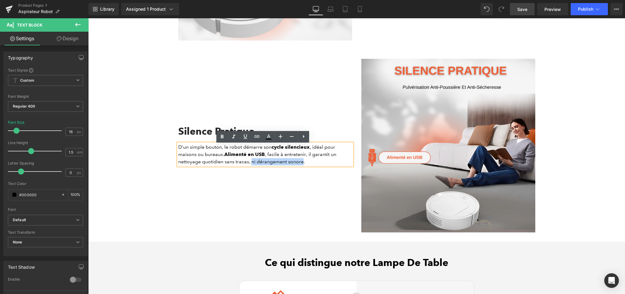
drag, startPoint x: 248, startPoint y: 164, endPoint x: 300, endPoint y: 167, distance: 51.9
click at [300, 166] on p "D’un simple bouton, le robot démarre son cycle silencieux , idéal pour maisons …" at bounding box center [265, 155] width 174 height 22
click at [226, 138] on link at bounding box center [222, 137] width 12 height 12
click at [235, 198] on div "Silence Pratique Heading D’un simple bouton, le robot démarre son cycle silenci…" at bounding box center [265, 146] width 183 height 174
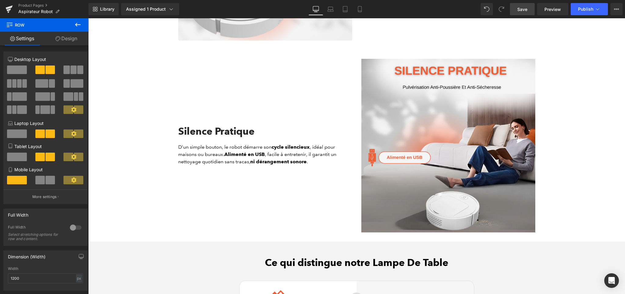
click at [519, 14] on link "Save" at bounding box center [522, 9] width 25 height 12
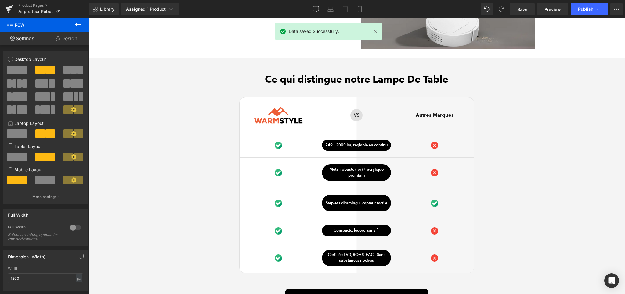
scroll to position [1457, 0]
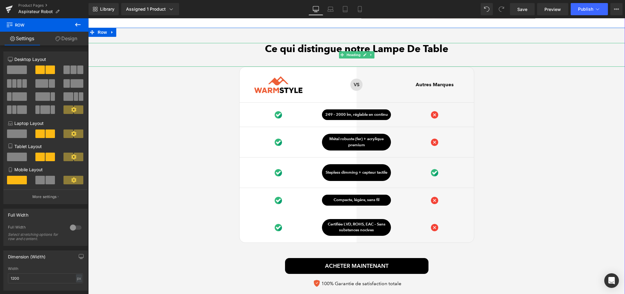
click at [410, 51] on h2 "Ce qui distingue notre Lampe De Table" at bounding box center [356, 49] width 537 height 12
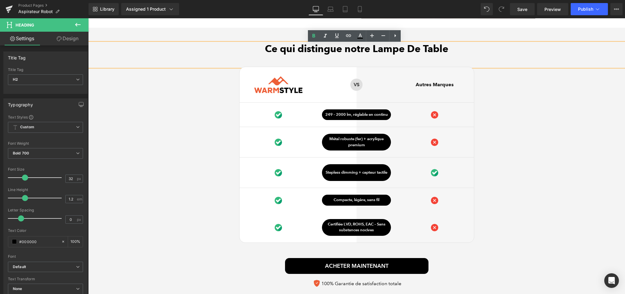
click at [383, 50] on h2 "Ce qui distingue notre Lampe De Table" at bounding box center [356, 49] width 537 height 12
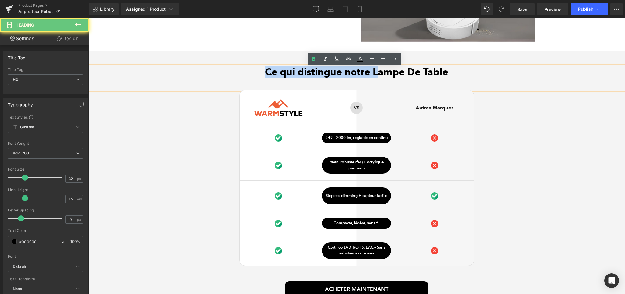
drag, startPoint x: 372, startPoint y: 50, endPoint x: 393, endPoint y: 52, distance: 21.5
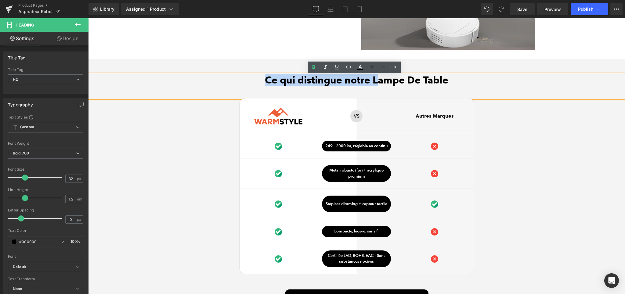
click at [377, 82] on h2 "Ce qui distingue notre Lampe De Table" at bounding box center [356, 80] width 537 height 12
drag, startPoint x: 370, startPoint y: 81, endPoint x: 443, endPoint y: 92, distance: 74.1
click at [443, 92] on div "Ce qui distingue notre Lampe De Table" at bounding box center [356, 86] width 537 height 24
paste div
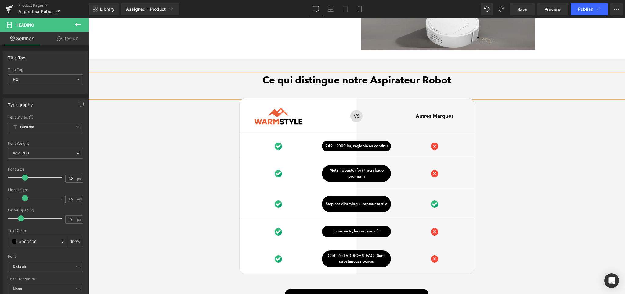
click at [500, 128] on div "Ce qui distingue notre Aspirateur Robot Heading Image Row VS Text Block Row Aut…" at bounding box center [356, 198] width 537 height 248
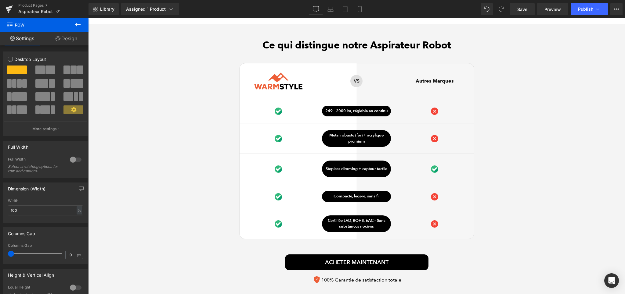
scroll to position [1490, 0]
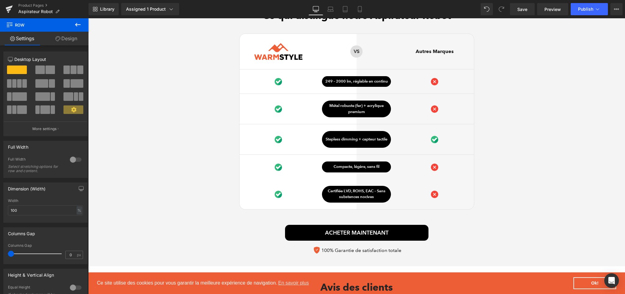
click at [506, 189] on div "Ce qui distingue notre Aspirateur Robot Heading Image Row VS Text Block Row Aut…" at bounding box center [356, 134] width 537 height 248
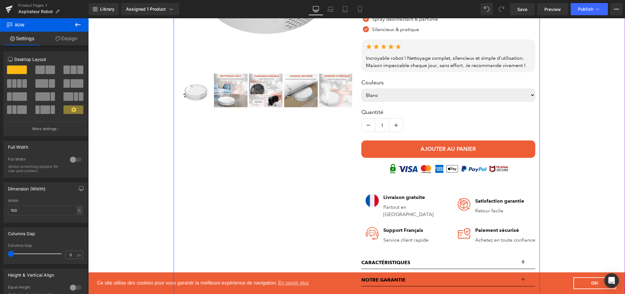
scroll to position [246, 0]
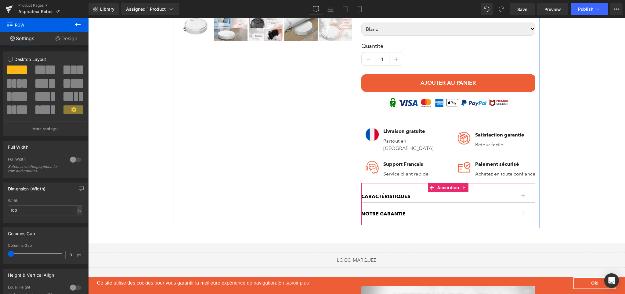
click at [523, 197] on button "button" at bounding box center [529, 197] width 12 height 12
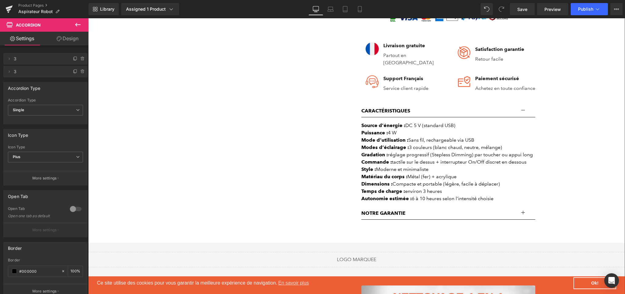
scroll to position [332, 0]
click at [425, 178] on div "Matériau du corps : [PERSON_NAME] (fer) + acrylique" at bounding box center [448, 176] width 174 height 7
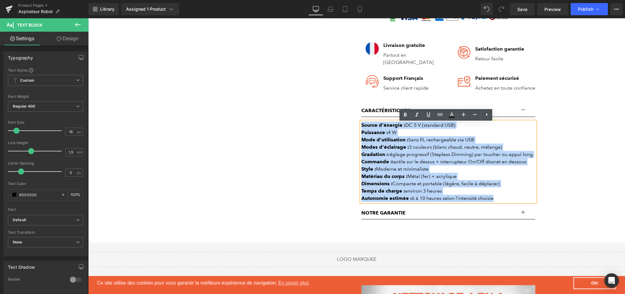
drag, startPoint x: 494, startPoint y: 201, endPoint x: 359, endPoint y: 125, distance: 154.7
click at [361, 125] on div "Source d’énergie : DC 5 V (standard USB) Puissance : 4 W Mode d’utilisation : S…" at bounding box center [448, 162] width 174 height 81
paste div
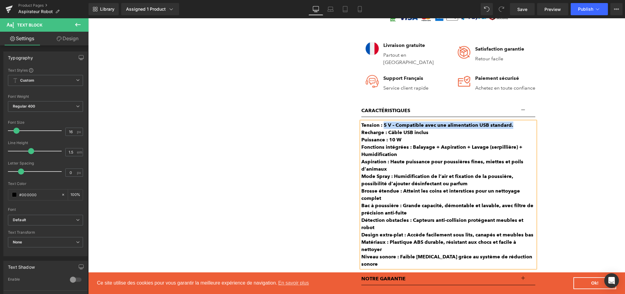
drag, startPoint x: 382, startPoint y: 129, endPoint x: 510, endPoint y: 129, distance: 127.9
click at [510, 129] on div "Tension : 5 V – Compatible avec une alimentation USB standard." at bounding box center [448, 125] width 174 height 7
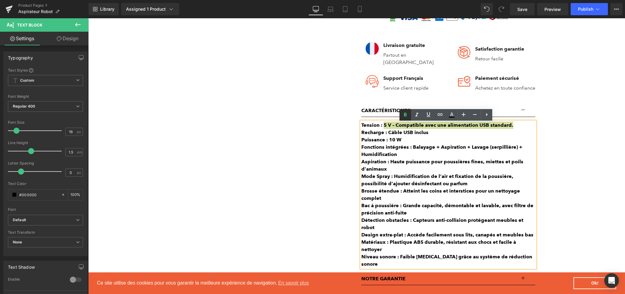
click at [409, 117] on icon at bounding box center [405, 114] width 7 height 7
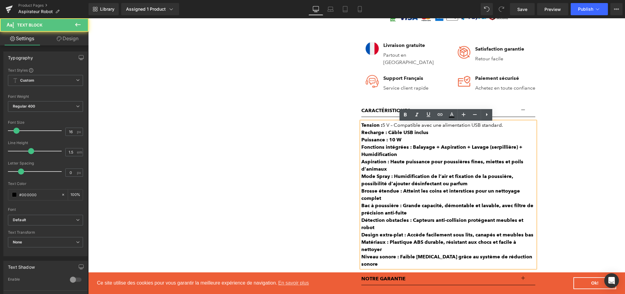
drag, startPoint x: 385, startPoint y: 135, endPoint x: 429, endPoint y: 134, distance: 43.9
click at [429, 134] on div "Recharge : Câble USB inclus" at bounding box center [448, 132] width 174 height 7
click at [402, 115] on icon at bounding box center [405, 114] width 7 height 7
drag, startPoint x: 386, startPoint y: 143, endPoint x: 400, endPoint y: 142, distance: 14.7
click at [400, 142] on div "Puissance : 10 W" at bounding box center [448, 139] width 174 height 7
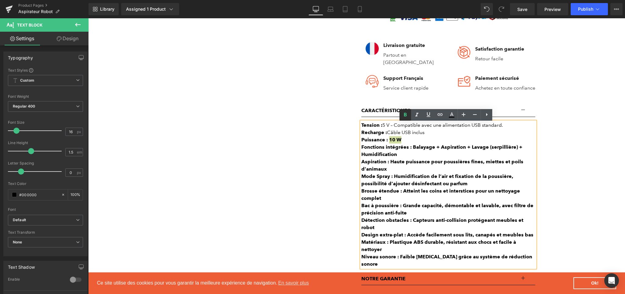
click at [402, 117] on icon at bounding box center [405, 114] width 7 height 7
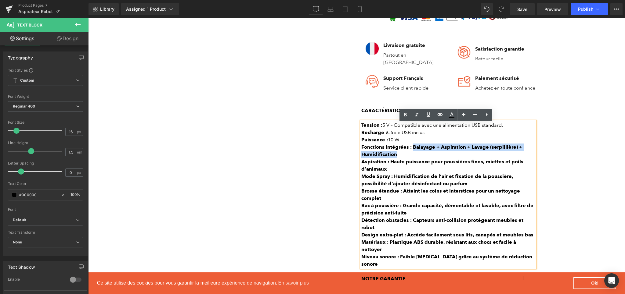
drag, startPoint x: 409, startPoint y: 149, endPoint x: 432, endPoint y: 153, distance: 23.5
click at [432, 153] on div "Fonctions intégrées : Balayage + Aspiration + Lavage (serpillière) + Humidifica…" at bounding box center [448, 151] width 174 height 15
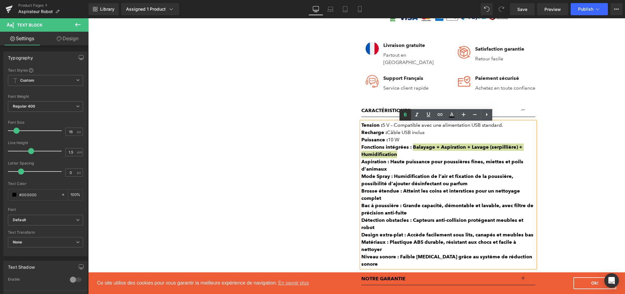
click at [404, 117] on icon at bounding box center [405, 114] width 7 height 7
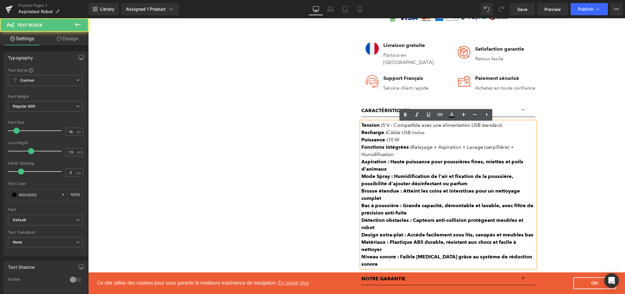
click at [388, 166] on b "Aspiration : Haute puissance pour poussières fines, miettes et poils d’animaux" at bounding box center [442, 165] width 162 height 13
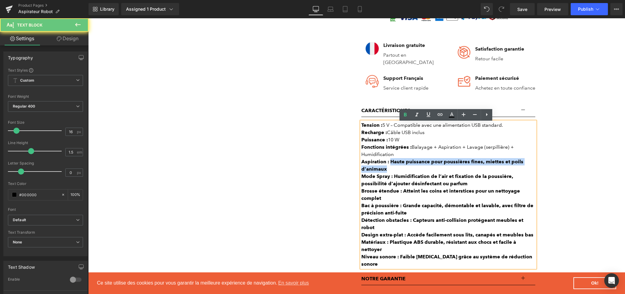
drag, startPoint x: 388, startPoint y: 166, endPoint x: 391, endPoint y: 170, distance: 5.2
click at [391, 170] on div "Aspiration : Haute puissance pour poussières fines, miettes et poils d’animaux" at bounding box center [448, 165] width 174 height 15
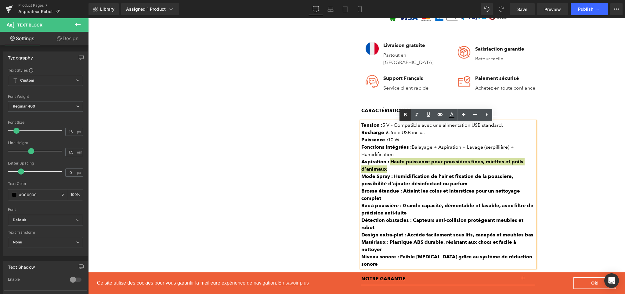
click at [403, 116] on icon at bounding box center [405, 114] width 7 height 7
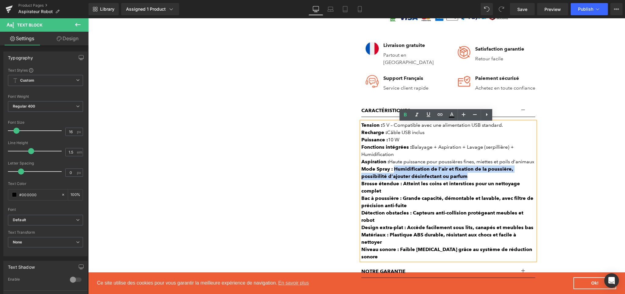
drag, startPoint x: 391, startPoint y: 172, endPoint x: 511, endPoint y: 177, distance: 120.3
click at [511, 177] on div "Mode Spray : Humidification de l’air et fixation de la poussière, possibilité d…" at bounding box center [448, 173] width 174 height 15
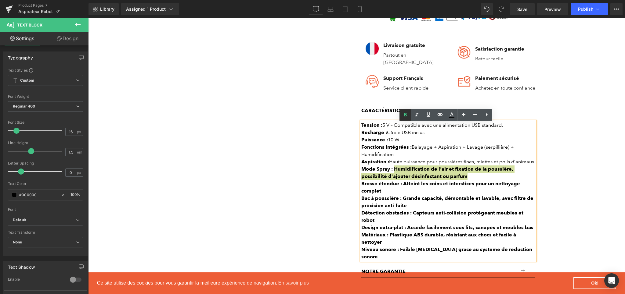
click at [402, 114] on icon at bounding box center [405, 114] width 7 height 7
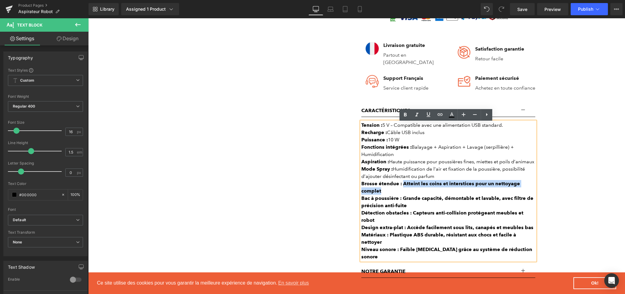
drag, startPoint x: 399, startPoint y: 185, endPoint x: 404, endPoint y: 195, distance: 10.5
click at [404, 195] on div "Brosse étendue : Atteint les coins et interstices pour un nettoyage complet" at bounding box center [448, 187] width 174 height 15
click at [403, 116] on icon at bounding box center [405, 114] width 7 height 7
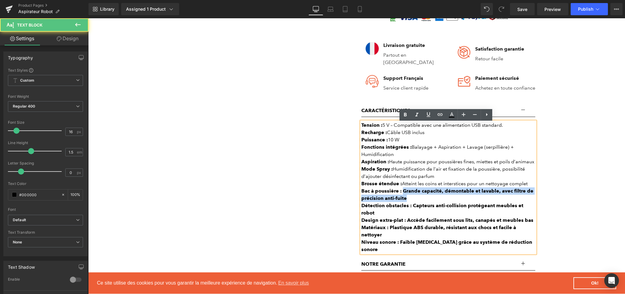
drag, startPoint x: 400, startPoint y: 192, endPoint x: 403, endPoint y: 200, distance: 8.1
click at [403, 200] on strong "Bac à poussière : Grande capacité, démontable et lavable, avec filtre de précis…" at bounding box center [447, 194] width 172 height 13
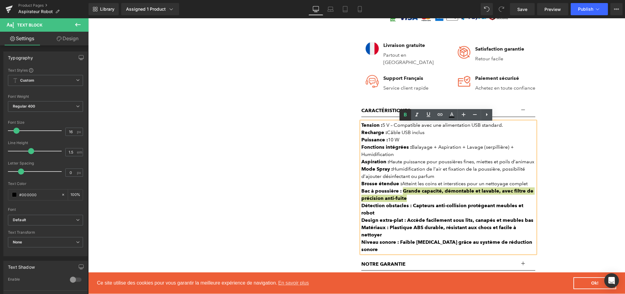
click at [403, 118] on icon at bounding box center [405, 114] width 7 height 7
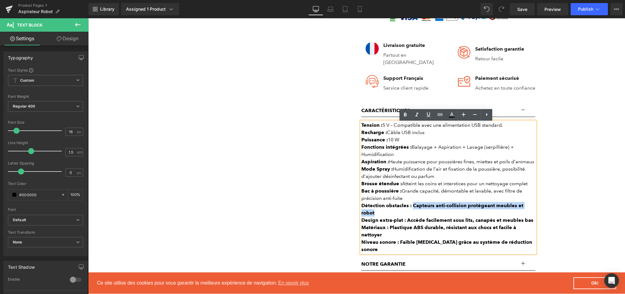
drag, startPoint x: 410, startPoint y: 209, endPoint x: 537, endPoint y: 210, distance: 126.9
click at [402, 113] on icon at bounding box center [405, 114] width 7 height 7
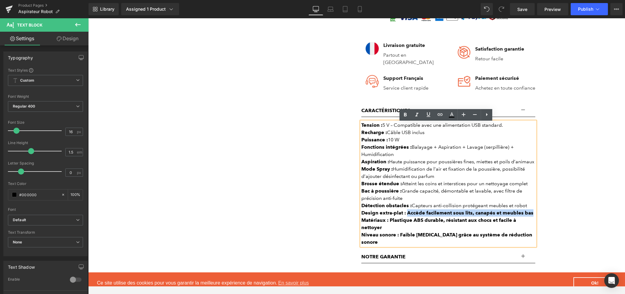
drag, startPoint x: 404, startPoint y: 216, endPoint x: 530, endPoint y: 217, distance: 125.7
click at [530, 217] on div "Design extra-plat : Accède facilement sous lits, canapés et meubles bas" at bounding box center [448, 213] width 174 height 7
click at [402, 112] on icon at bounding box center [405, 114] width 7 height 7
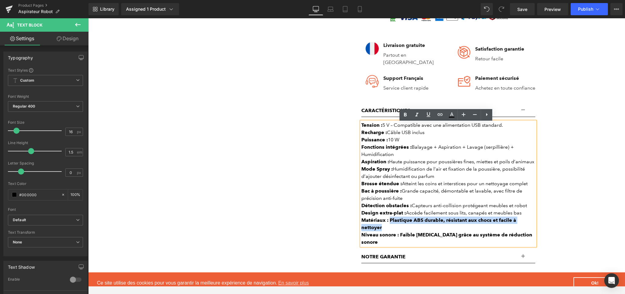
drag, startPoint x: 388, startPoint y: 222, endPoint x: 538, endPoint y: 222, distance: 150.7
click at [395, 112] on p "Caractéristiques" at bounding box center [442, 110] width 162 height 7
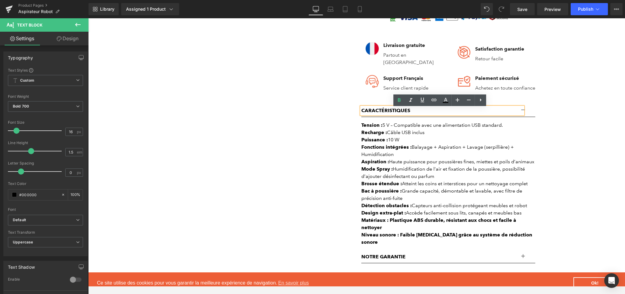
click at [410, 224] on strong "Matériaux : Plastique ABS durable, résistant aux chocs et facile à nettoyer" at bounding box center [438, 224] width 155 height 13
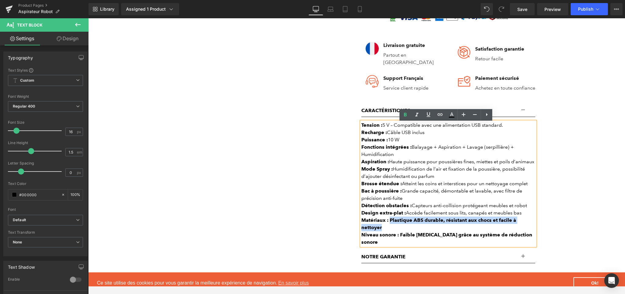
drag, startPoint x: 388, startPoint y: 221, endPoint x: 532, endPoint y: 223, distance: 144.4
click at [532, 223] on div "Matériaux : Plastique ABS durable, résistant aux chocs et facile à nettoyer" at bounding box center [448, 224] width 174 height 15
click at [409, 119] on link at bounding box center [405, 115] width 12 height 12
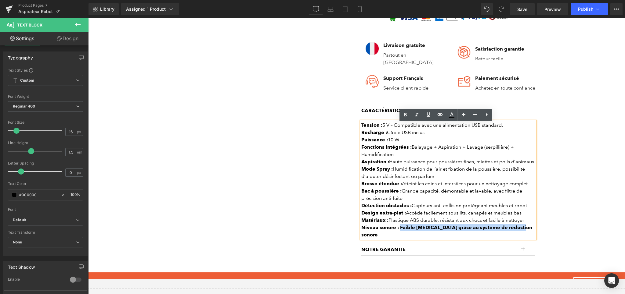
drag, startPoint x: 398, startPoint y: 229, endPoint x: 515, endPoint y: 233, distance: 117.3
click at [515, 233] on div "Tension : 5 V – Compatible avec une alimentation USB standard. Recharge : Câble…" at bounding box center [448, 180] width 174 height 117
click at [408, 120] on link at bounding box center [405, 115] width 12 height 12
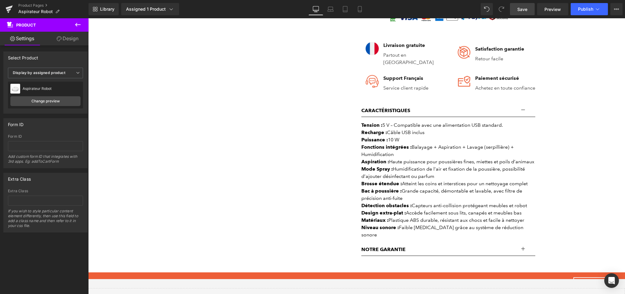
click at [527, 9] on span "Save" at bounding box center [522, 9] width 10 height 6
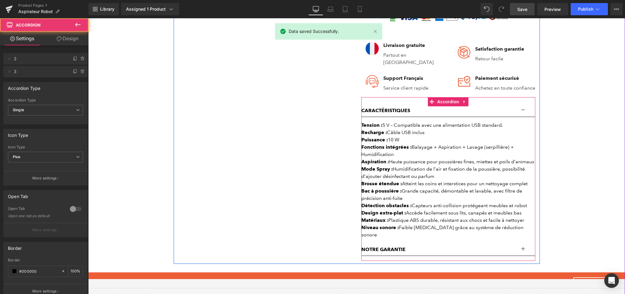
click at [523, 112] on button "button" at bounding box center [529, 111] width 12 height 12
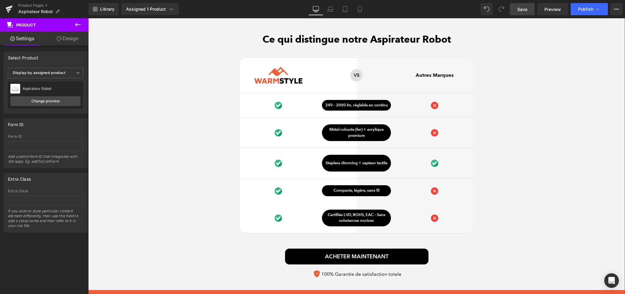
scroll to position [1467, 0]
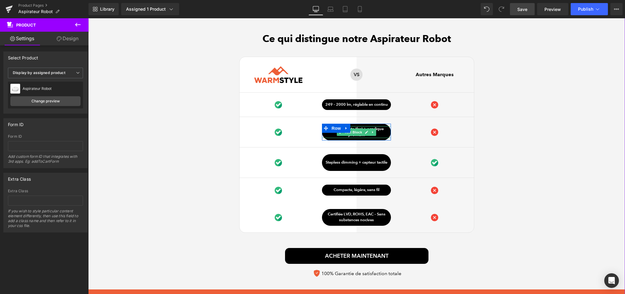
click at [366, 133] on link at bounding box center [366, 132] width 6 height 7
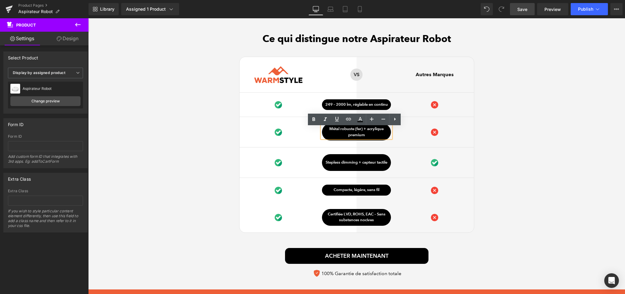
click at [370, 132] on p "Métal robuste (fer) + acrylique premium" at bounding box center [356, 132] width 69 height 12
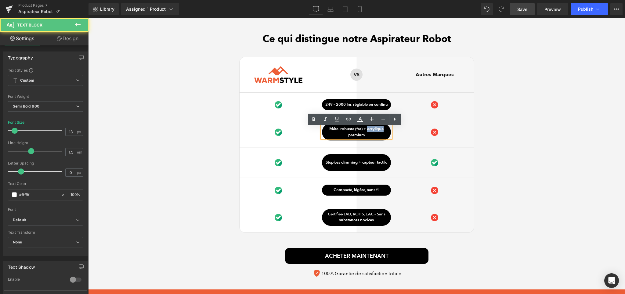
click at [370, 132] on p "Métal robuste (fer) + acrylique premium" at bounding box center [356, 132] width 69 height 12
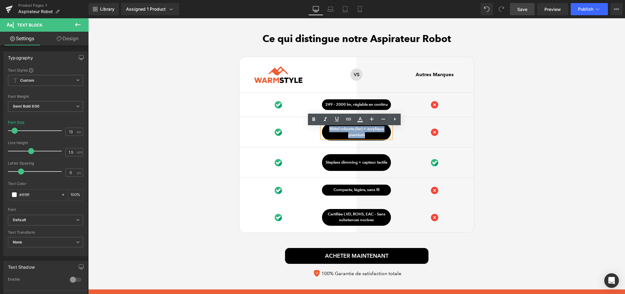
paste div
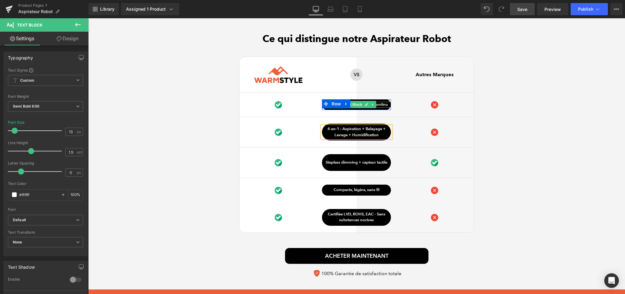
click at [381, 106] on p "249 – 2000 lm, réglable en continu" at bounding box center [356, 105] width 69 height 6
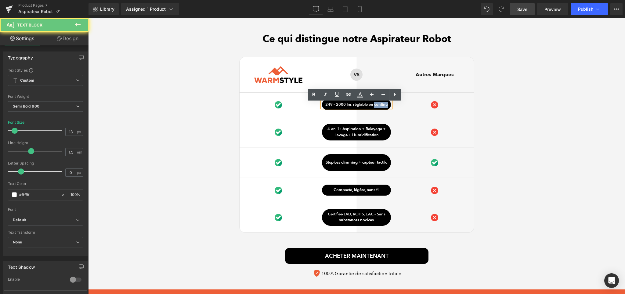
click at [381, 106] on p "249 – 2000 lm, réglable en continu" at bounding box center [356, 105] width 69 height 6
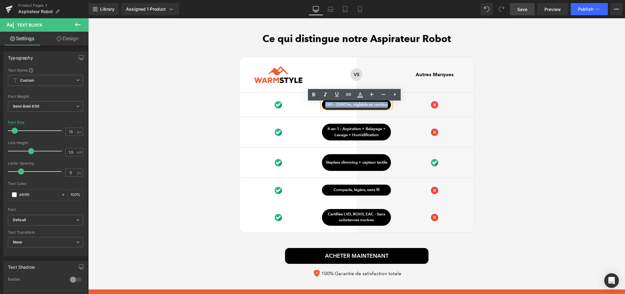
paste div
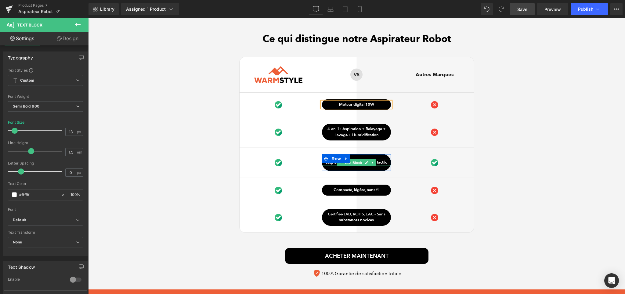
click at [380, 163] on p "Stepless dimming + capteur tactile" at bounding box center [356, 163] width 69 height 6
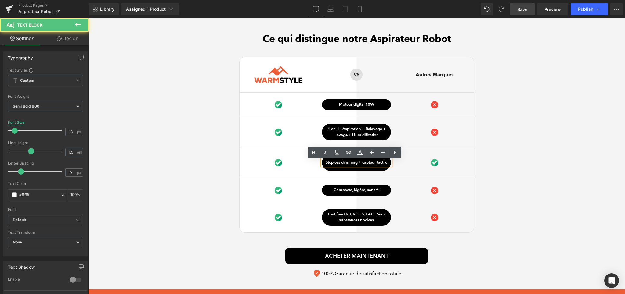
click at [348, 163] on p "Stepless dimming + capteur tactile" at bounding box center [356, 163] width 69 height 6
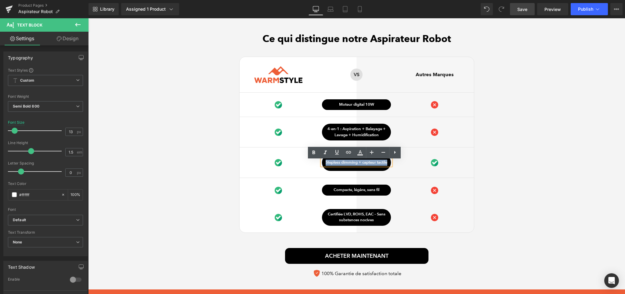
paste div
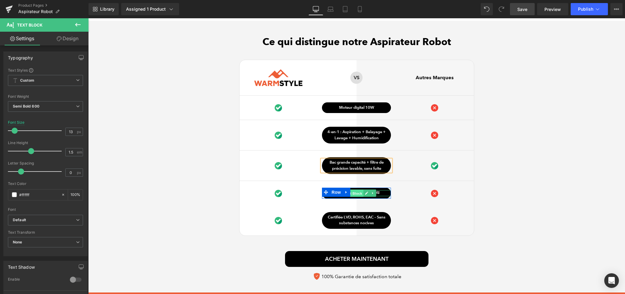
click at [357, 194] on span "Text Block" at bounding box center [353, 193] width 20 height 7
click at [384, 196] on p "Compacte, légère, sans fil" at bounding box center [356, 193] width 69 height 6
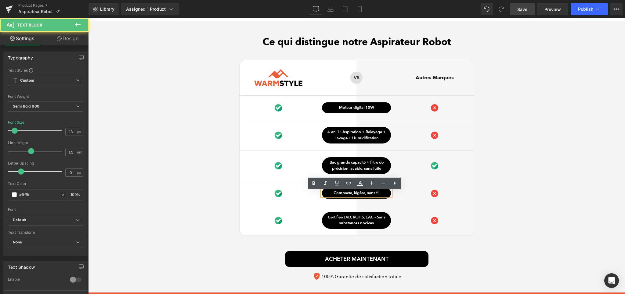
click at [378, 195] on p "Compacte, légère, sans fil" at bounding box center [356, 193] width 69 height 6
click at [344, 196] on link at bounding box center [344, 192] width 6 height 7
click at [344, 196] on link at bounding box center [347, 192] width 6 height 7
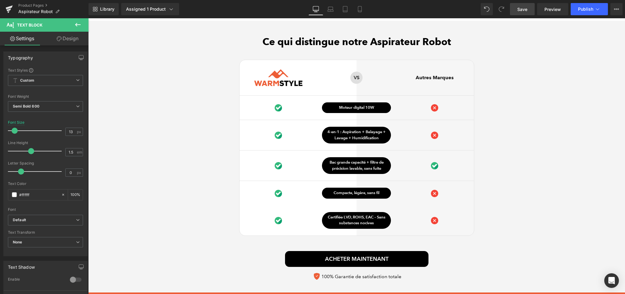
click at [345, 194] on icon at bounding box center [346, 193] width 3 height 4
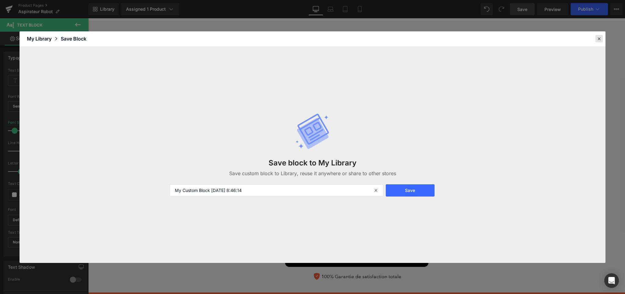
click at [598, 39] on icon at bounding box center [598, 38] width 5 height 5
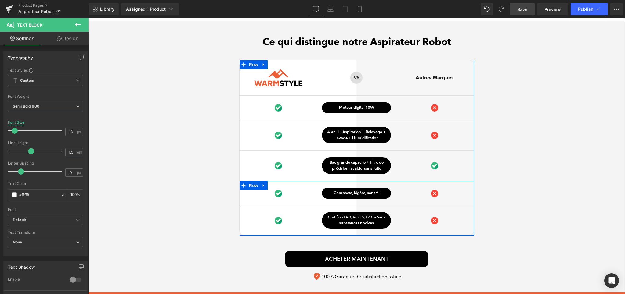
click at [384, 195] on p "Compacte, légère, sans fil" at bounding box center [356, 193] width 69 height 6
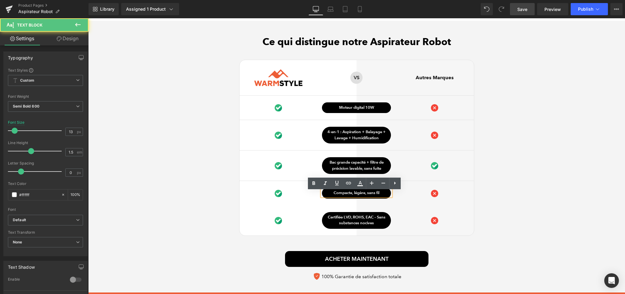
click at [382, 196] on p "Compacte, légère, sans fil" at bounding box center [356, 193] width 69 height 6
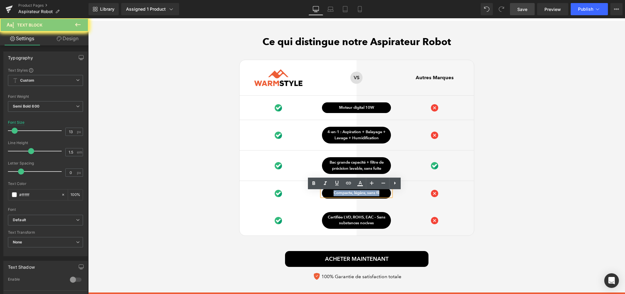
click at [382, 196] on p "Compacte, légère, sans fil" at bounding box center [356, 193] width 69 height 6
paste div
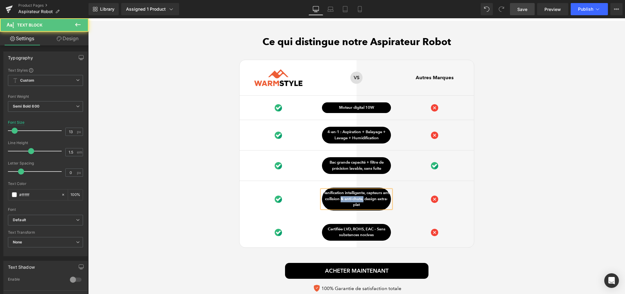
drag, startPoint x: 371, startPoint y: 200, endPoint x: 348, endPoint y: 200, distance: 22.9
click at [348, 200] on p "Planification intelligente, capteurs anti-collision & anti-chute, design extra-…" at bounding box center [356, 199] width 69 height 18
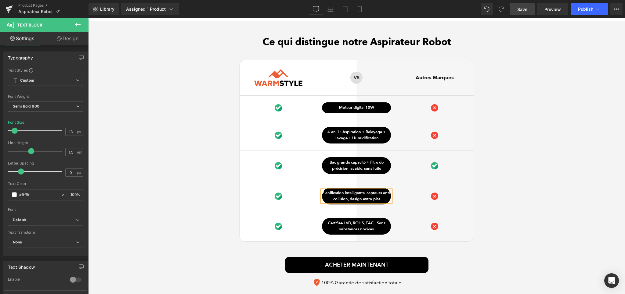
click at [491, 200] on div "Ce qui distingue notre Aspirateur Robot Heading Image Row VS Text Block Row Aut…" at bounding box center [356, 163] width 537 height 254
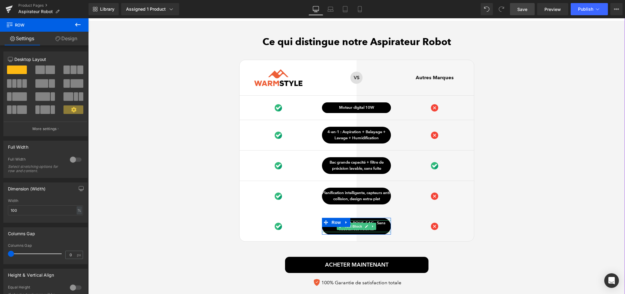
click at [334, 229] on p "Certifiée LVD, ROHS, EAC – Sans substances nocives" at bounding box center [356, 227] width 69 height 12
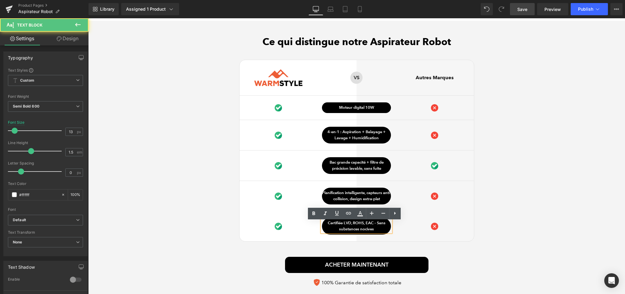
click at [332, 227] on span "Row" at bounding box center [336, 222] width 10 height 7
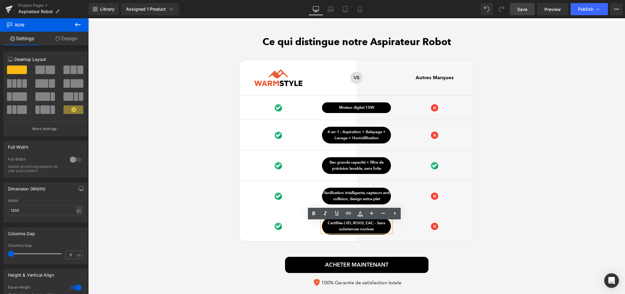
click at [332, 226] on span "Row" at bounding box center [336, 222] width 10 height 7
click at [354, 223] on p "Certifiée LVD, ROHS, EAC – Sans substances nocives" at bounding box center [356, 227] width 69 height 12
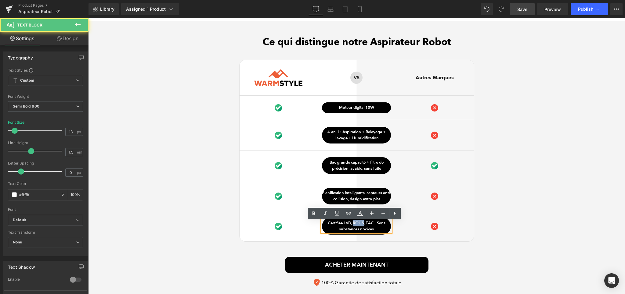
click at [354, 223] on p "Certifiée LVD, ROHS, EAC – Sans substances nocives" at bounding box center [356, 227] width 69 height 12
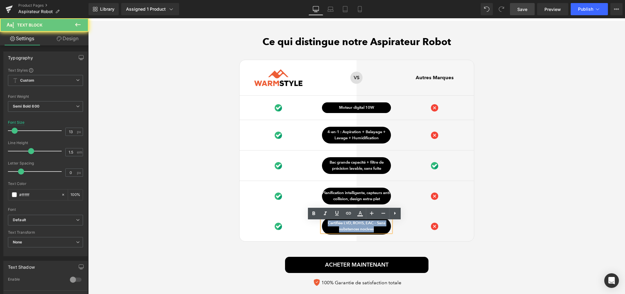
click at [354, 223] on p "Certifiée LVD, ROHS, EAC – Sans substances nocives" at bounding box center [356, 227] width 69 height 12
paste div
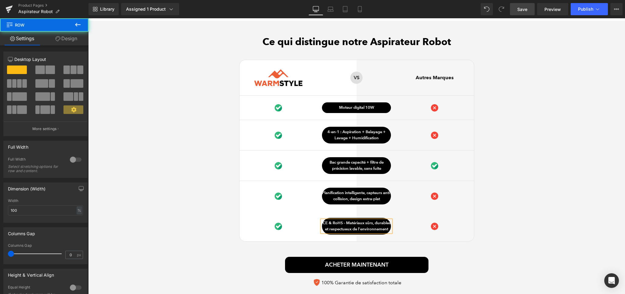
click at [578, 218] on div "Ce qui distingue notre Aspirateur Robot Heading Image Row VS Text Block Row Aut…" at bounding box center [356, 163] width 537 height 254
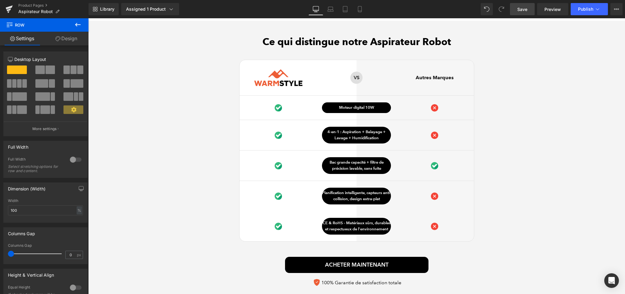
click at [578, 218] on div "Ce qui distingue notre Aspirateur Robot Heading Image Row VS Text Block Row Aut…" at bounding box center [356, 163] width 537 height 254
drag, startPoint x: 527, startPoint y: 13, endPoint x: 486, endPoint y: 61, distance: 62.8
click at [527, 13] on link "Save" at bounding box center [522, 9] width 25 height 12
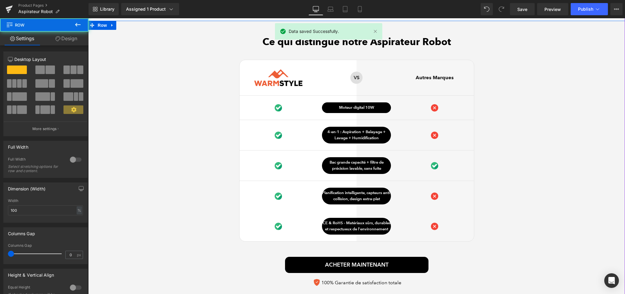
click at [496, 151] on div "Ce qui distingue notre Aspirateur Robot Heading Image Row VS Text Block Row Aut…" at bounding box center [356, 163] width 537 height 254
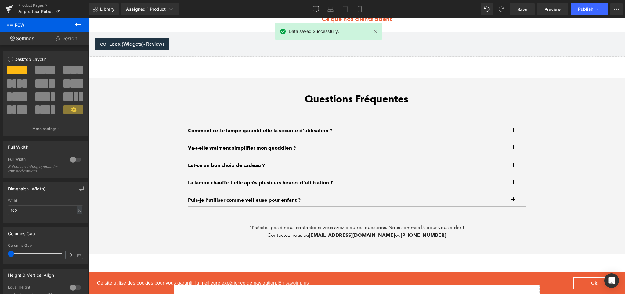
scroll to position [1781, 0]
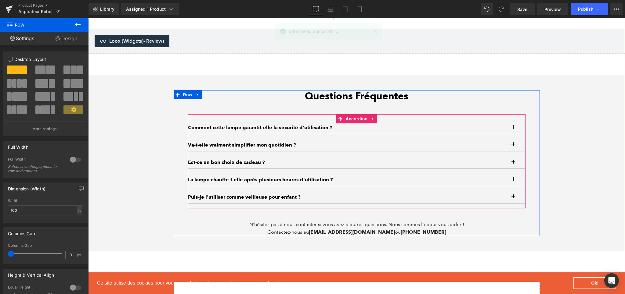
click at [513, 128] on button "button" at bounding box center [519, 128] width 12 height 12
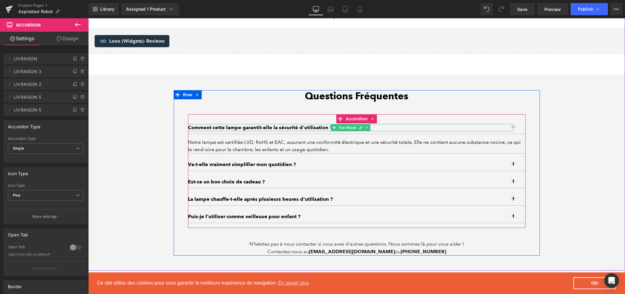
click at [244, 128] on p "Comment cette lampe garantit-elle la sécurité d’utilisation ?" at bounding box center [350, 127] width 325 height 7
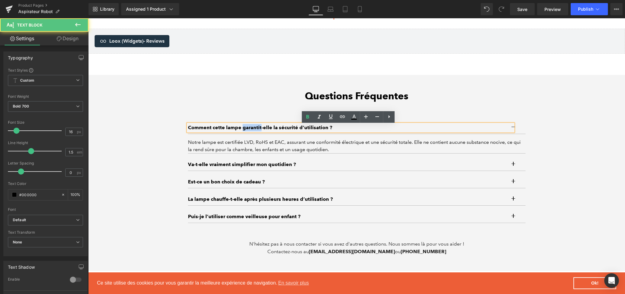
click at [244, 128] on p "Comment cette lampe garantit-elle la sécurité d’utilisation ?" at bounding box center [350, 127] width 325 height 7
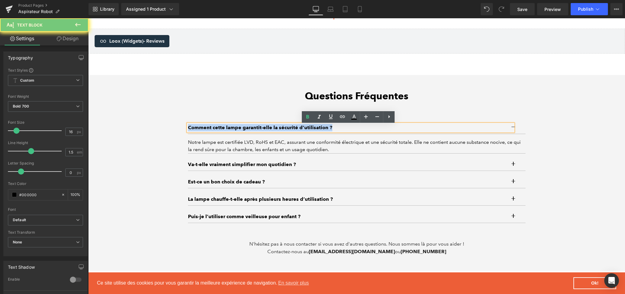
click at [244, 128] on p "Comment cette lampe garantit-elle la sécurité d’utilisation ?" at bounding box center [350, 127] width 325 height 7
paste div
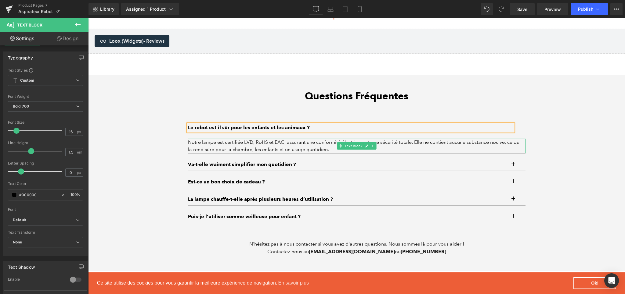
click at [244, 147] on div "Notre lampe est certifiée LVD, RoHS et EAC, assurant une conformité électrique …" at bounding box center [357, 146] width 338 height 15
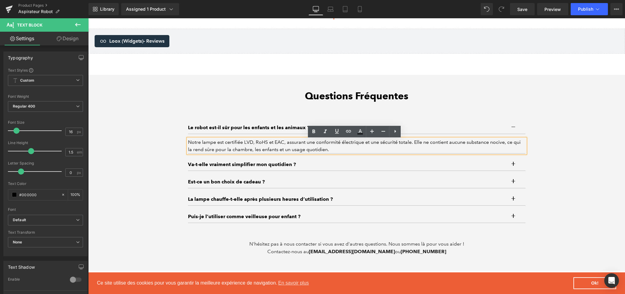
click at [226, 146] on div "Notre lampe est certifiée LVD, RoHS et EAC, assurant une conformité électrique …" at bounding box center [357, 146] width 338 height 15
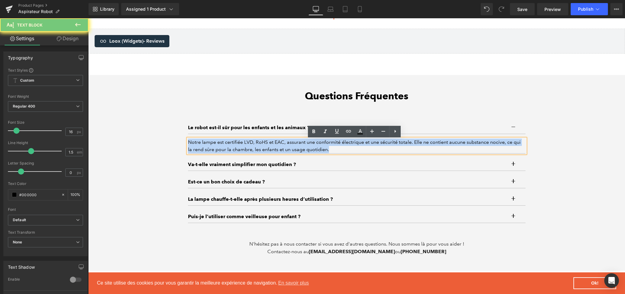
click at [226, 146] on div "Notre lampe est certifiée LVD, RoHS et EAC, assurant une conformité électrique …" at bounding box center [357, 146] width 338 height 15
paste div
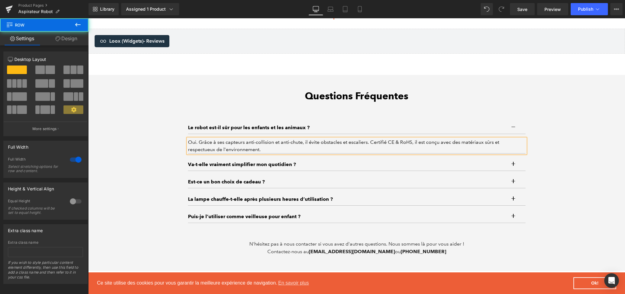
click at [559, 182] on div "Questions Fréquentes Heading Le robot est-il sûr pour les enfants et les animau…" at bounding box center [356, 173] width 537 height 166
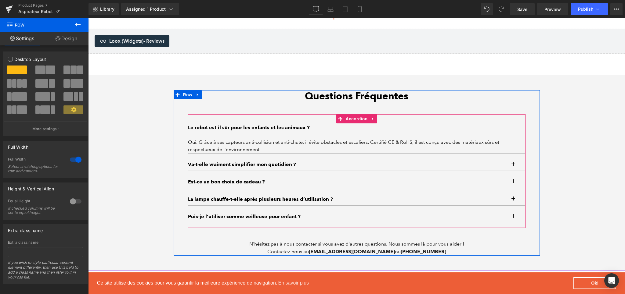
click at [513, 128] on button "button" at bounding box center [519, 128] width 12 height 12
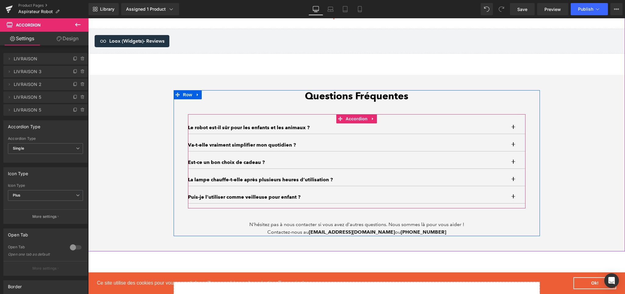
click at [513, 146] on button "button" at bounding box center [519, 145] width 12 height 12
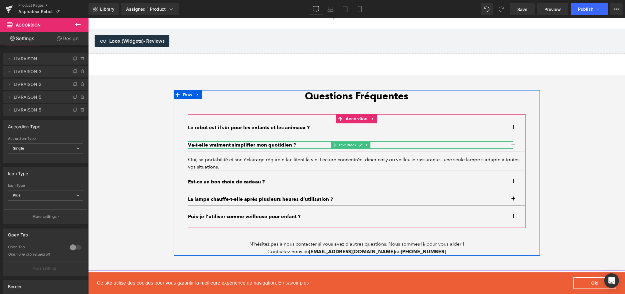
click at [227, 147] on p "Va-t-elle vraiment simplifier mon quotidien ?" at bounding box center [350, 145] width 325 height 7
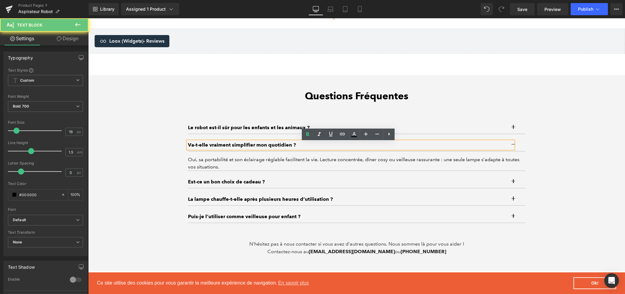
click at [227, 146] on p "Va-t-elle vraiment simplifier mon quotidien ?" at bounding box center [350, 145] width 325 height 7
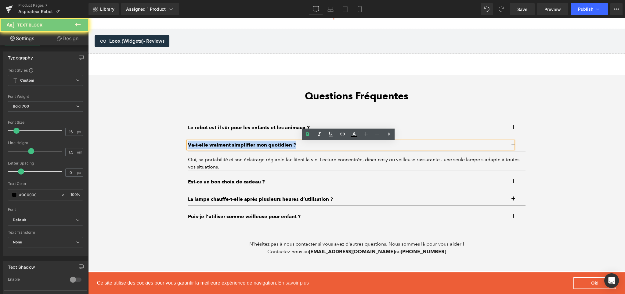
click at [227, 146] on p "Va-t-elle vraiment simplifier mon quotidien ?" at bounding box center [350, 145] width 325 height 7
paste div
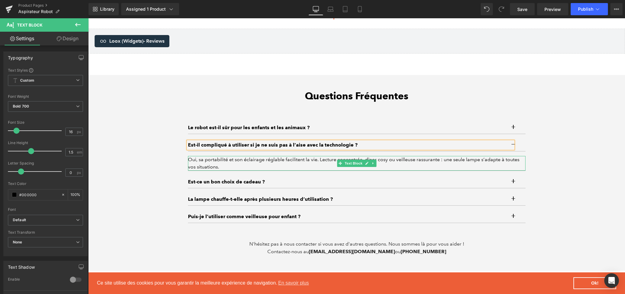
click at [208, 168] on div "Oui, sa portabilité et son éclairage réglable facilitent la vie. Lecture concen…" at bounding box center [357, 163] width 338 height 15
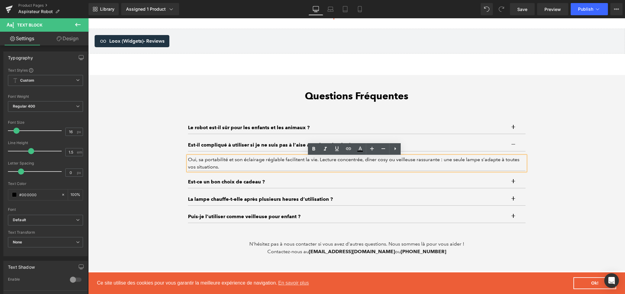
click at [201, 161] on div "Oui, sa portabilité et son éclairage réglable facilitent la vie. Lecture concen…" at bounding box center [357, 163] width 338 height 15
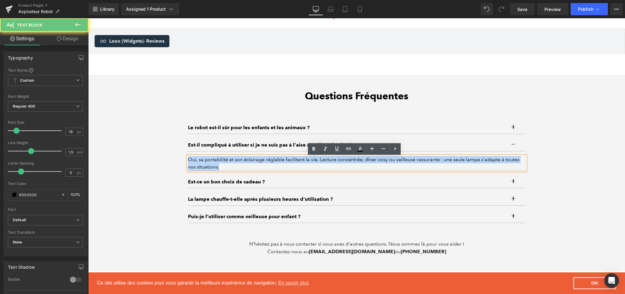
click at [201, 161] on div "Oui, sa portabilité et son éclairage réglable facilitent la vie. Lecture concen…" at bounding box center [357, 163] width 338 height 15
paste div
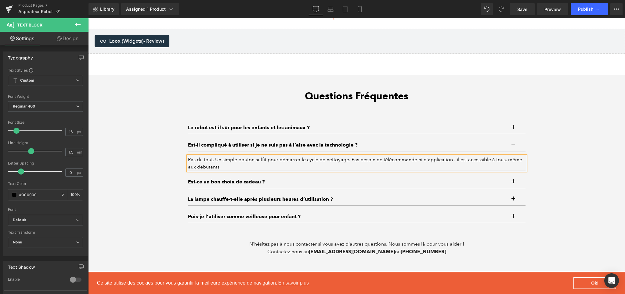
click at [562, 170] on div "Questions Fréquentes Heading Le robot est-il sûr pour les enfants et les animau…" at bounding box center [356, 173] width 537 height 166
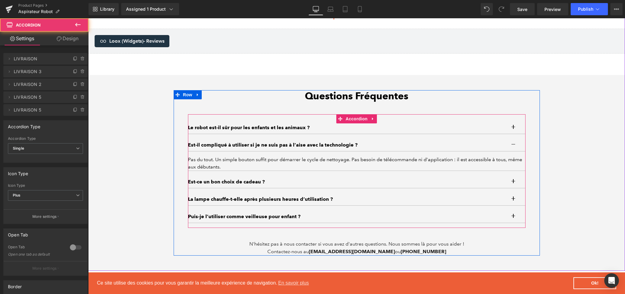
click at [513, 145] on button "button" at bounding box center [519, 145] width 12 height 12
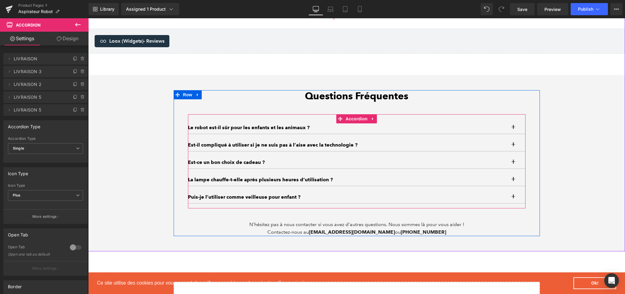
click at [513, 165] on button "button" at bounding box center [519, 163] width 12 height 12
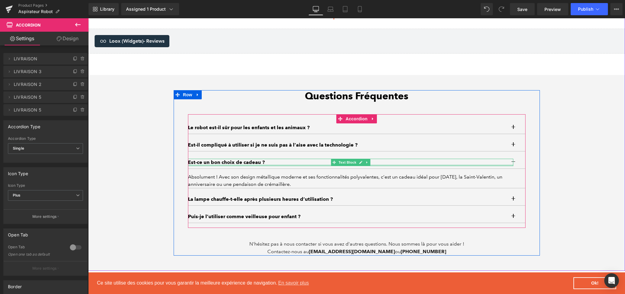
click at [201, 166] on div at bounding box center [350, 166] width 325 height 2
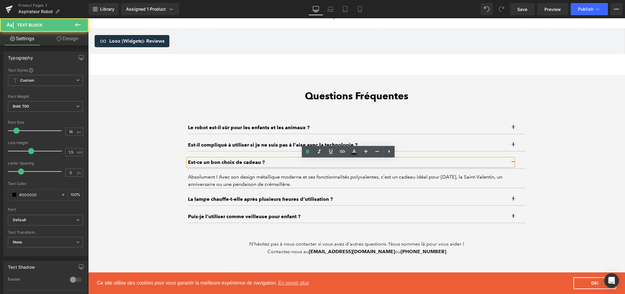
click at [202, 163] on p "Est-ce un bon choix de cadeau ?" at bounding box center [350, 162] width 325 height 7
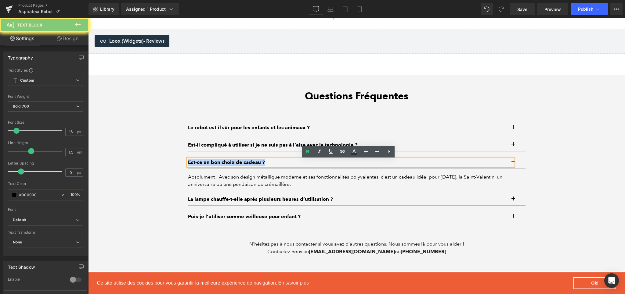
click at [202, 163] on p "Est-ce un bon choix de cadeau ?" at bounding box center [350, 162] width 325 height 7
paste div
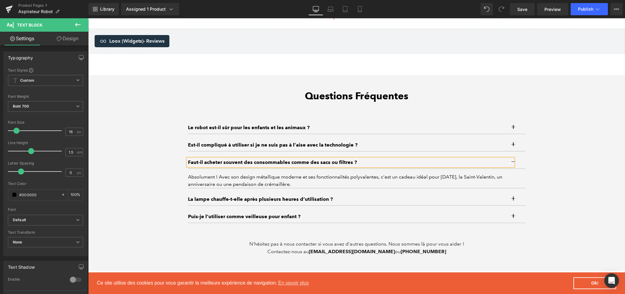
click at [203, 180] on div "Absolument ! Avec son design métallique moderne et ses fonctionnalités polyvale…" at bounding box center [357, 181] width 338 height 15
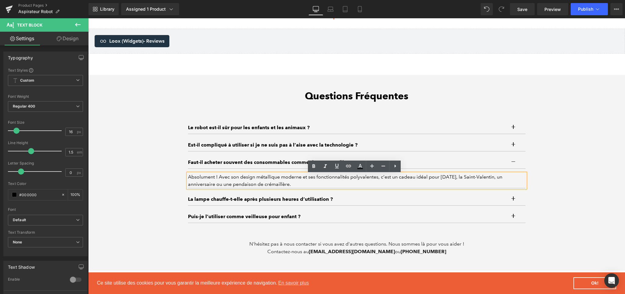
click at [204, 184] on div "Absolument ! Avec son design métallique moderne et ses fonctionnalités polyvale…" at bounding box center [357, 181] width 338 height 15
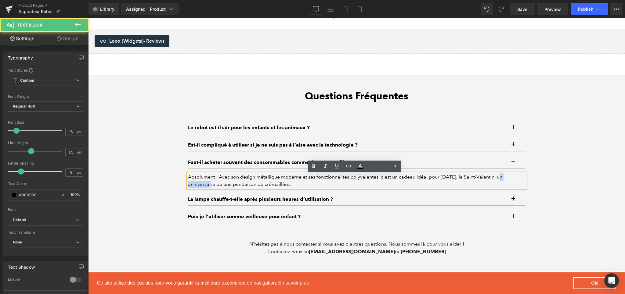
click at [204, 184] on div "Absolument ! Avec son design métallique moderne et ses fonctionnalités polyvale…" at bounding box center [357, 181] width 338 height 15
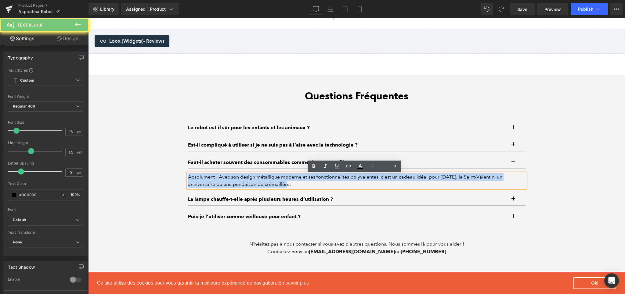
click at [204, 184] on div "Absolument ! Avec son design métallique moderne et ses fonctionnalités polyvale…" at bounding box center [357, 181] width 338 height 15
paste div
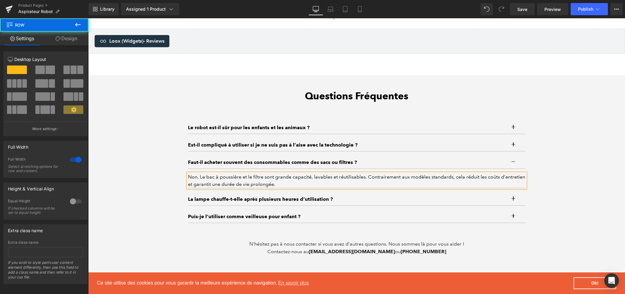
click at [543, 191] on div "Questions Fréquentes Heading Le robot est-il sûr pour les enfants et les animau…" at bounding box center [356, 173] width 537 height 166
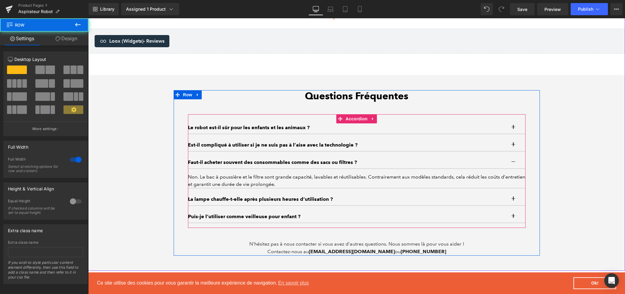
click at [513, 164] on span "button" at bounding box center [513, 164] width 0 height 0
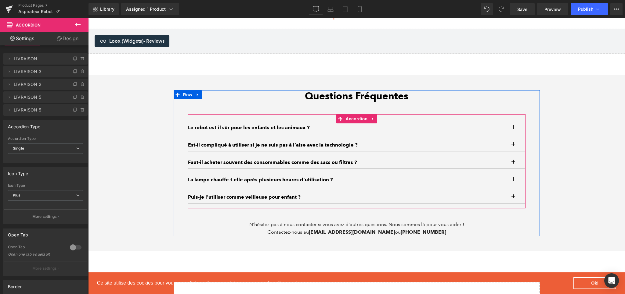
click at [513, 181] on button "button" at bounding box center [519, 180] width 12 height 12
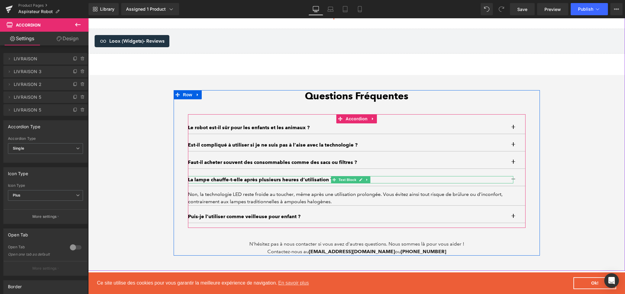
click at [238, 182] on p "La lampe chauffe-t-elle après plusieurs heures d’utilisation ?" at bounding box center [350, 179] width 325 height 7
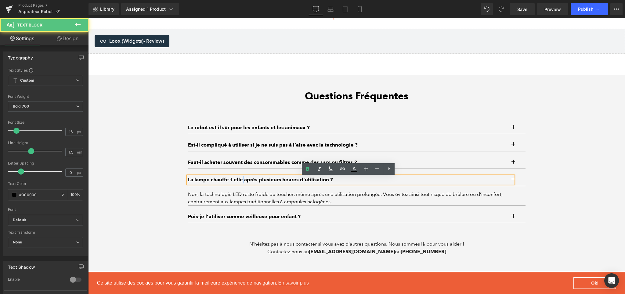
click at [238, 182] on p "La lampe chauffe-t-elle après plusieurs heures d’utilisation ?" at bounding box center [350, 179] width 325 height 7
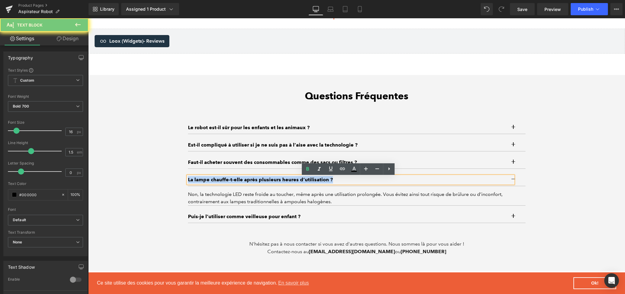
click at [238, 182] on p "La lampe chauffe-t-elle après plusieurs heures d’utilisation ?" at bounding box center [350, 179] width 325 height 7
paste div
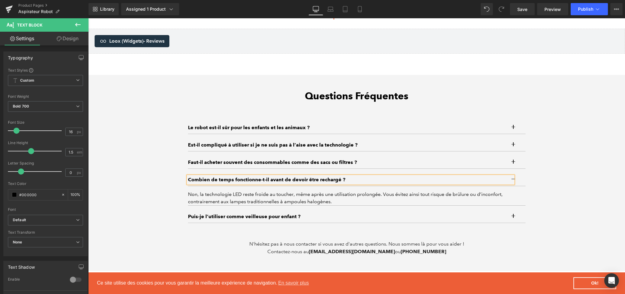
click at [240, 208] on div "Combien de temps fonctionne-t-il avant de devoir être rechargé ? Text Block Tex…" at bounding box center [357, 192] width 338 height 37
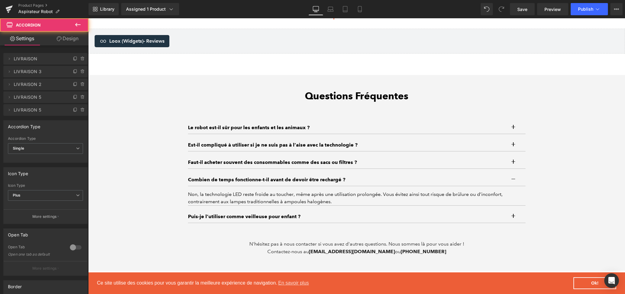
click at [240, 205] on div "Non, la technologie LED reste froide au toucher, même après une utilisation pro…" at bounding box center [357, 198] width 338 height 15
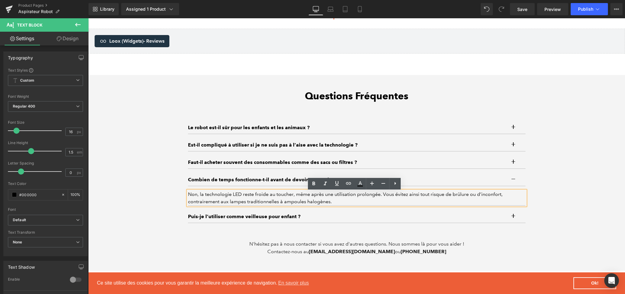
click at [203, 198] on div "Non, la technologie LED reste froide au toucher, même après une utilisation pro…" at bounding box center [357, 198] width 338 height 15
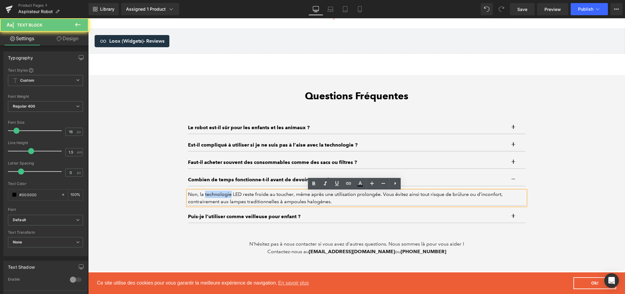
click at [203, 198] on div "Non, la technologie LED reste froide au toucher, même après une utilisation pro…" at bounding box center [357, 198] width 338 height 15
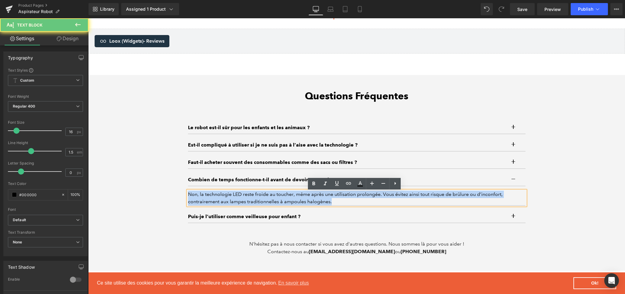
click at [203, 198] on div "Non, la technologie LED reste froide au toucher, même après une utilisation pro…" at bounding box center [357, 198] width 338 height 15
paste div
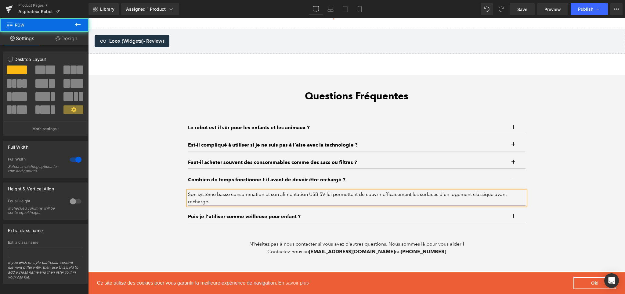
click at [551, 193] on div "Questions Fréquentes Heading Le robot est-il sûr pour les enfants et les animau…" at bounding box center [356, 173] width 537 height 166
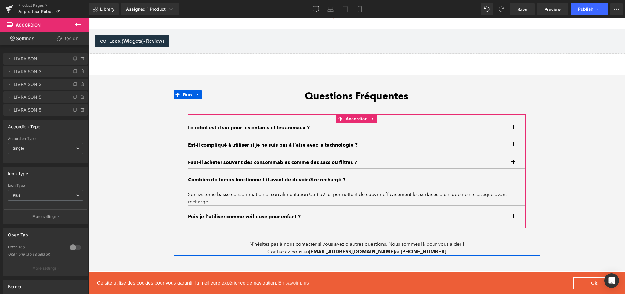
click at [513, 180] on button "button" at bounding box center [519, 180] width 12 height 12
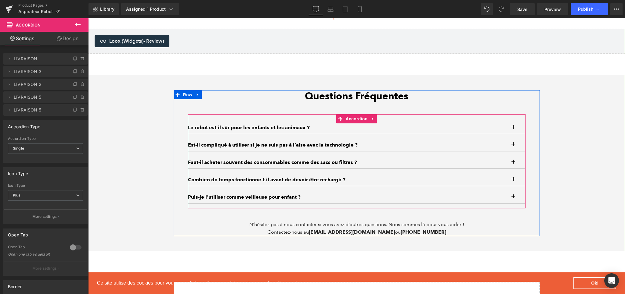
click at [88, 18] on div at bounding box center [88, 18] width 0 height 0
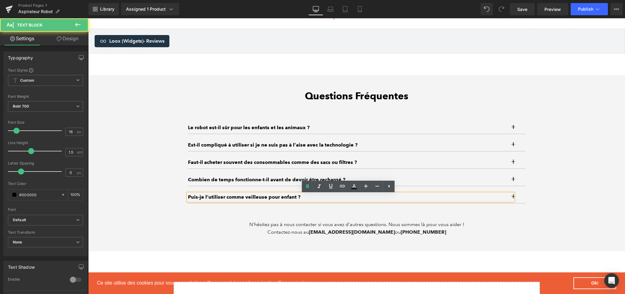
click at [525, 199] on div "Questions Fréquentes Heading Le robot est-il sûr pour les enfants et les animau…" at bounding box center [356, 163] width 347 height 146
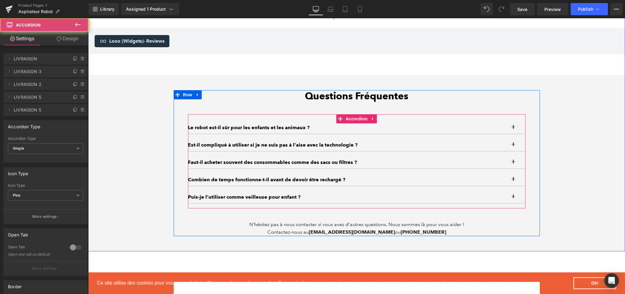
click at [515, 199] on button "button" at bounding box center [519, 197] width 12 height 12
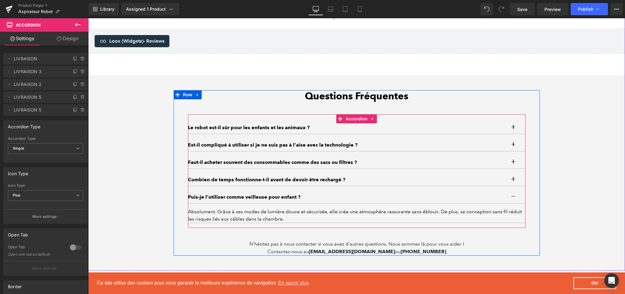
click at [242, 200] on p "Puis-je l’utiliser comme veilleuse pour enfant ?" at bounding box center [350, 197] width 325 height 7
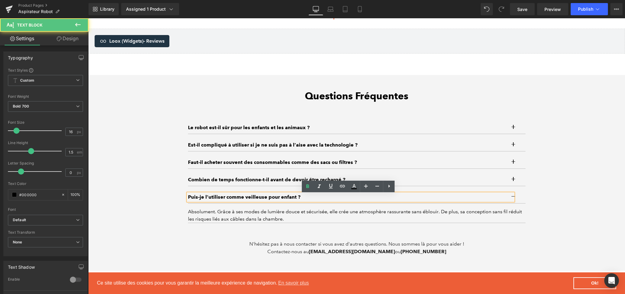
click at [233, 200] on p "Puis-je l’utiliser comme veilleuse pour enfant ?" at bounding box center [350, 197] width 325 height 7
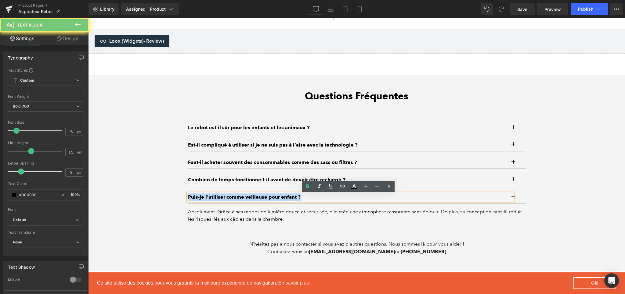
click at [233, 200] on p "Puis-je l’utiliser comme veilleuse pour enfant ?" at bounding box center [350, 197] width 325 height 7
paste div
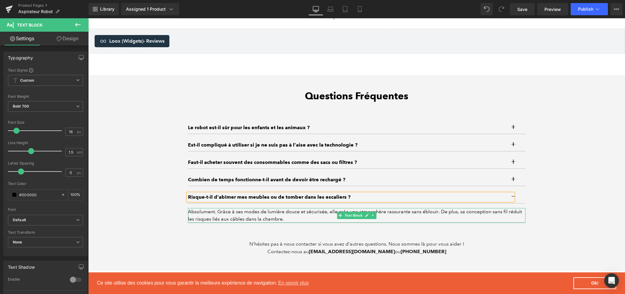
click at [229, 216] on div "Absolument. Grâce à ses modes de lumière douce et sécurisée, elle crée une atmo…" at bounding box center [357, 215] width 338 height 15
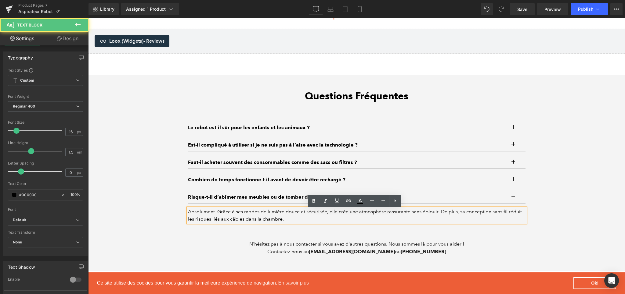
click at [221, 218] on div "Absolument. Grâce à ses modes de lumière douce et sécurisée, elle crée une atmo…" at bounding box center [357, 215] width 338 height 15
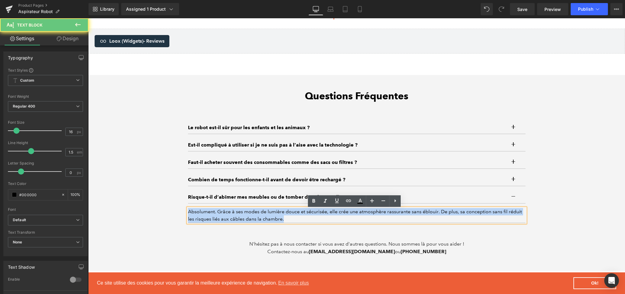
click at [221, 218] on div "Absolument. Grâce à ses modes de lumière douce et sécurisée, elle crée une atmo…" at bounding box center [357, 215] width 338 height 15
paste div
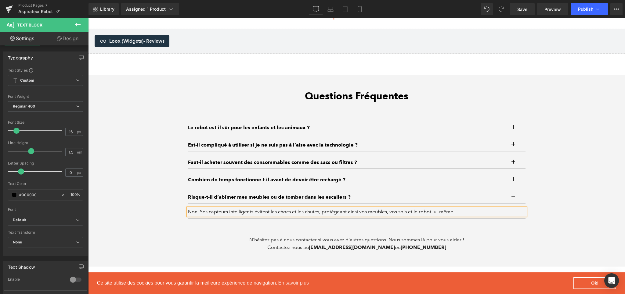
click at [536, 235] on div "Questions Fréquentes Heading Le robot est-il sûr pour les enfants et les animau…" at bounding box center [357, 170] width 366 height 161
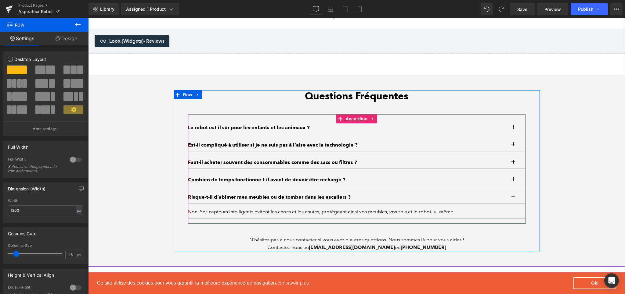
click at [513, 196] on button "button" at bounding box center [519, 197] width 12 height 12
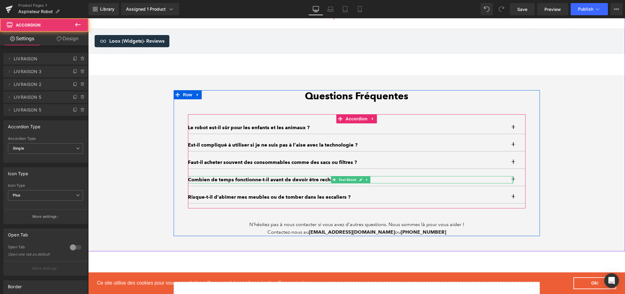
click at [512, 180] on div at bounding box center [513, 179] width 2 height 7
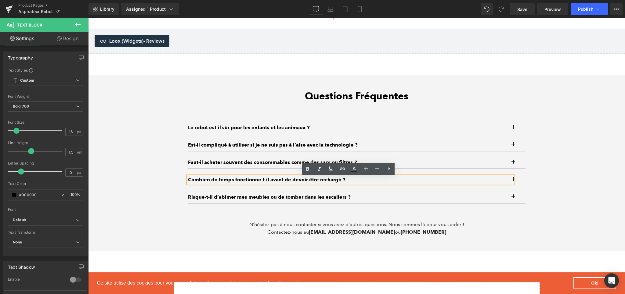
click at [537, 176] on div "Questions Fréquentes Heading Le robot est-il sûr pour les enfants et les animau…" at bounding box center [357, 163] width 366 height 146
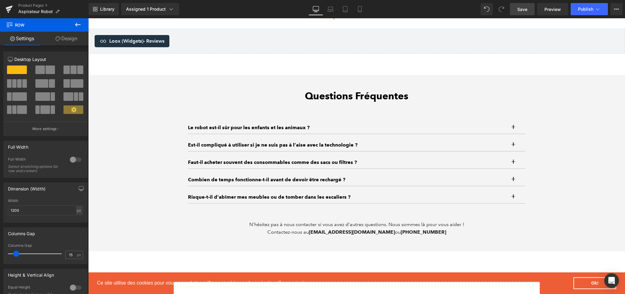
click at [516, 8] on link "Save" at bounding box center [522, 9] width 25 height 12
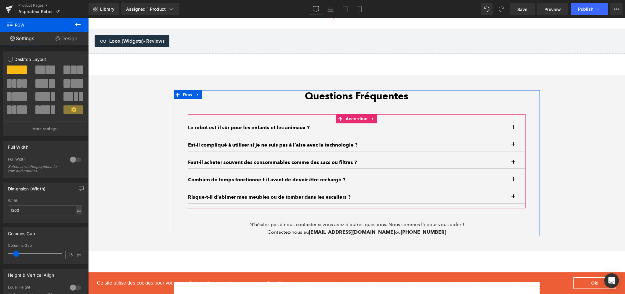
click at [513, 164] on button "button" at bounding box center [519, 163] width 12 height 12
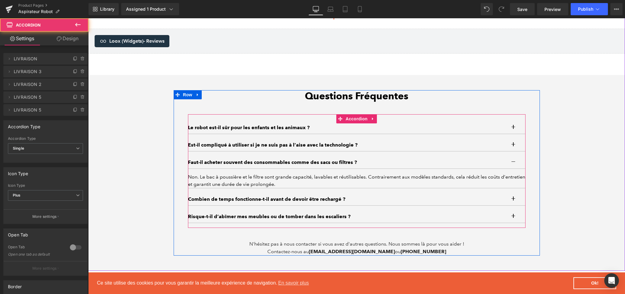
click at [513, 164] on button "button" at bounding box center [519, 163] width 12 height 12
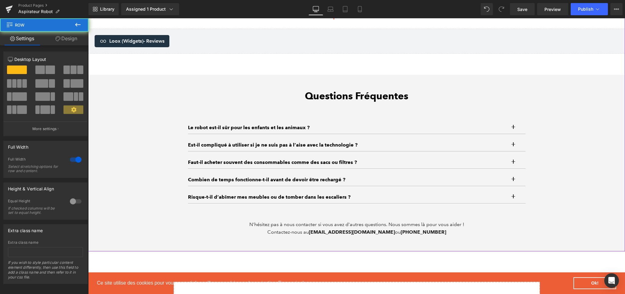
click at [609, 116] on div "Questions Fréquentes Heading Le robot est-il sûr pour les enfants et les animau…" at bounding box center [356, 163] width 537 height 146
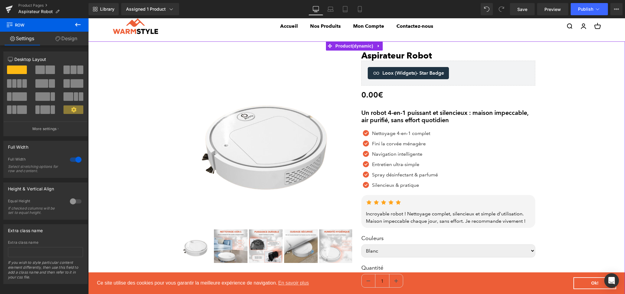
scroll to position [0, 0]
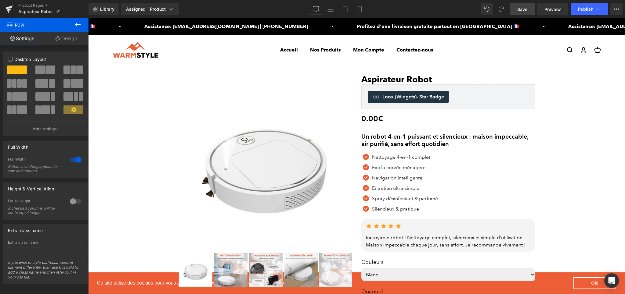
click at [525, 10] on span "Save" at bounding box center [522, 9] width 10 height 6
click at [9, 10] on icon at bounding box center [9, 10] width 4 height 3
